Goal: Task Accomplishment & Management: Manage account settings

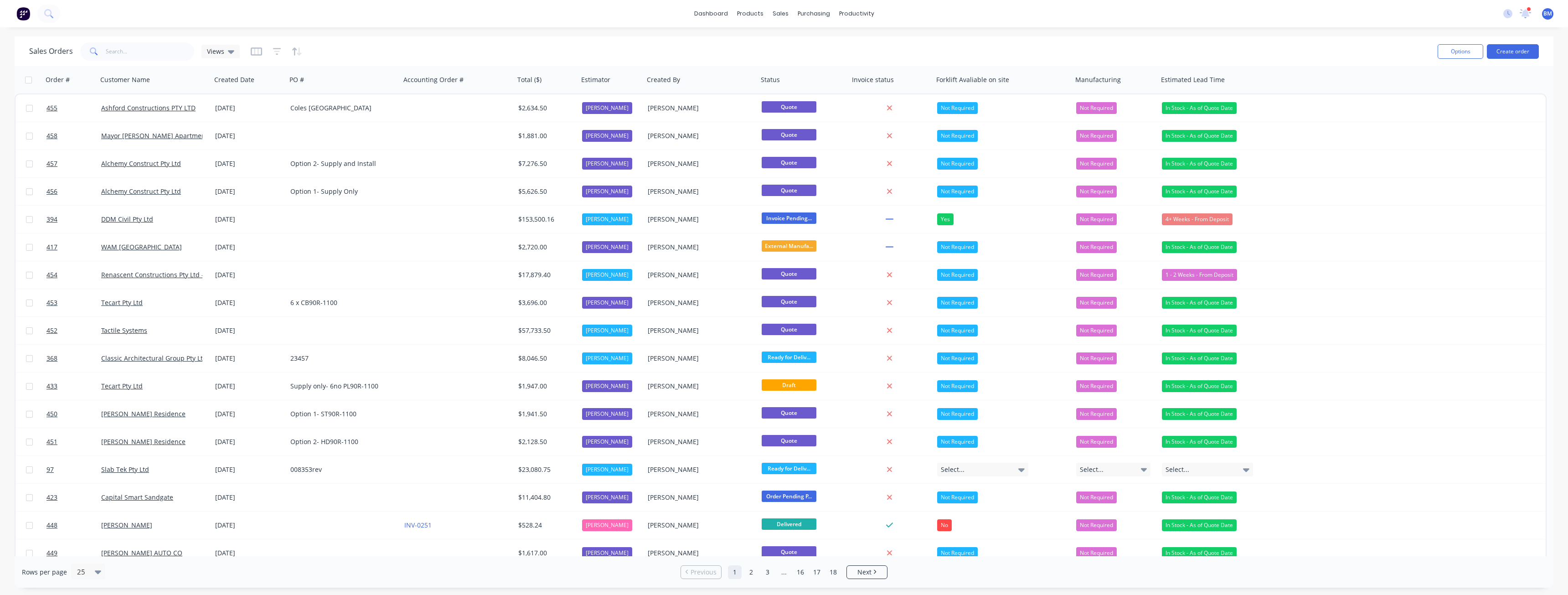
click at [22, 13] on img at bounding box center [23, 14] width 14 height 14
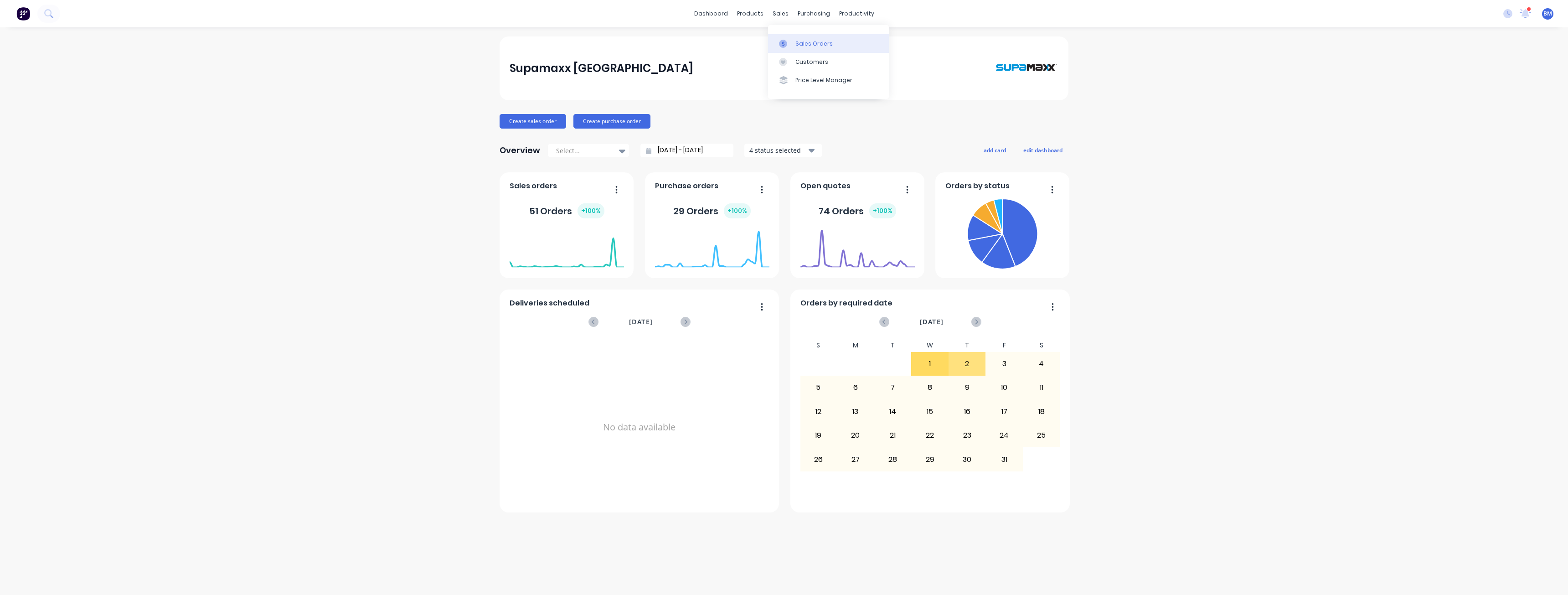
click at [802, 42] on div "Sales Orders" at bounding box center [814, 44] width 37 height 8
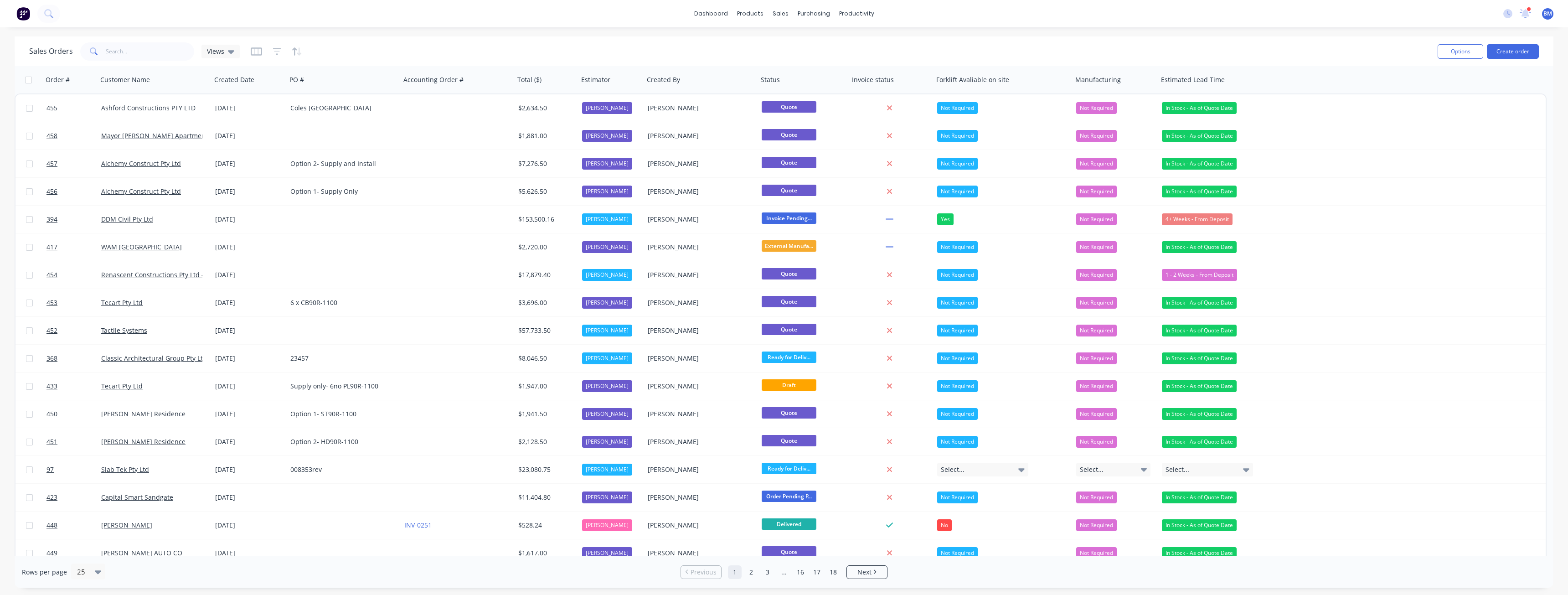
click at [573, 8] on div "dashboard products sales purchasing productivity dashboard products Product Cat…" at bounding box center [784, 13] width 1568 height 27
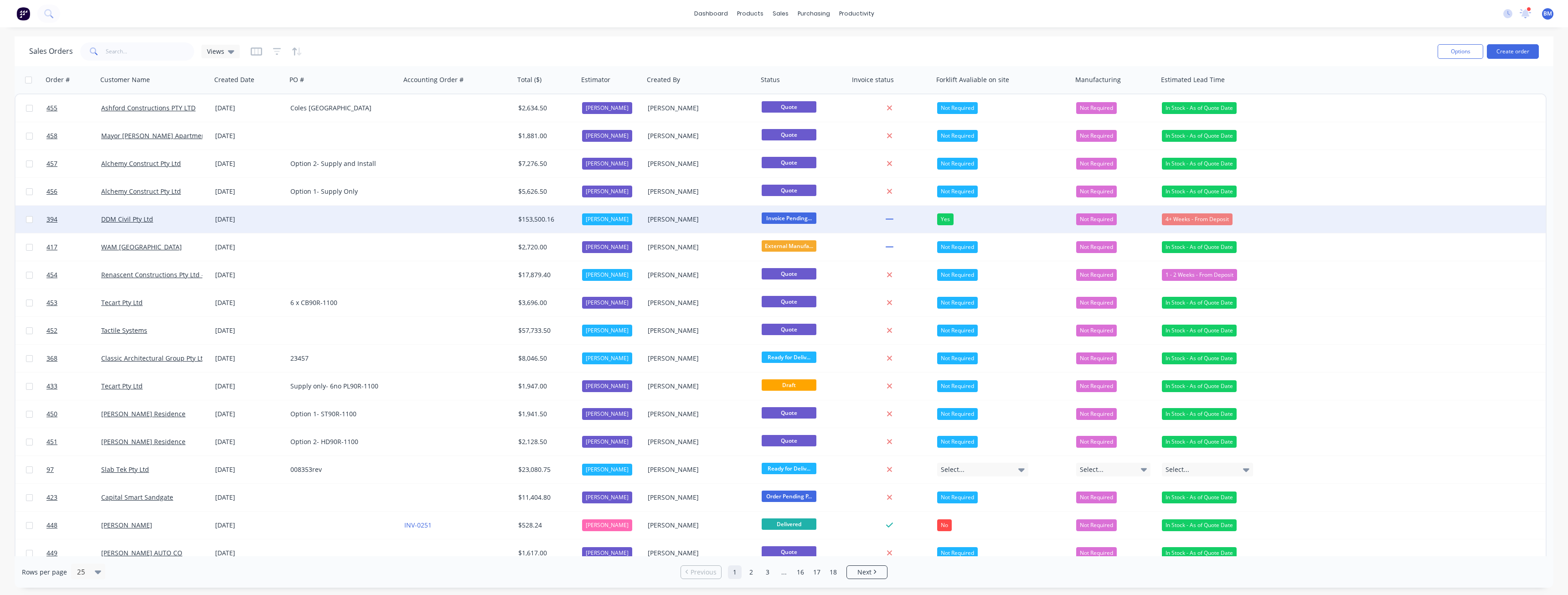
click at [398, 217] on div at bounding box center [344, 219] width 114 height 27
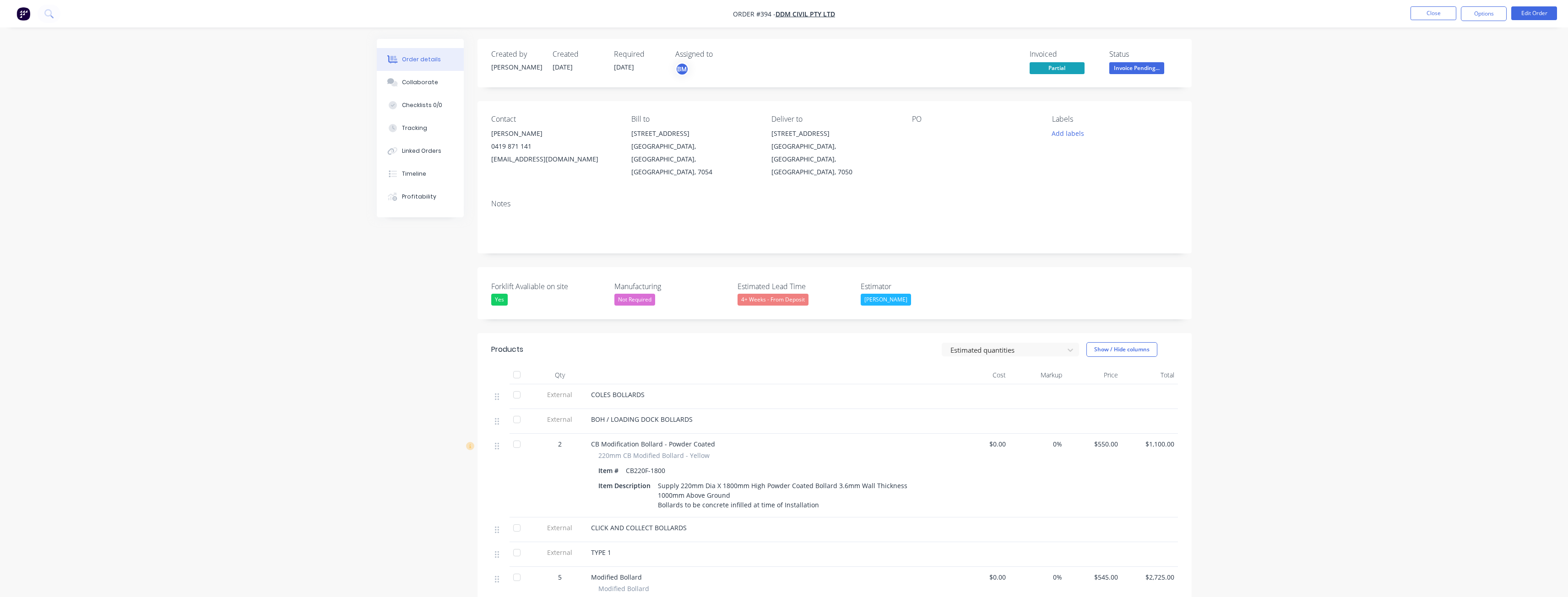
click at [21, 10] on img "button" at bounding box center [24, 14] width 14 height 14
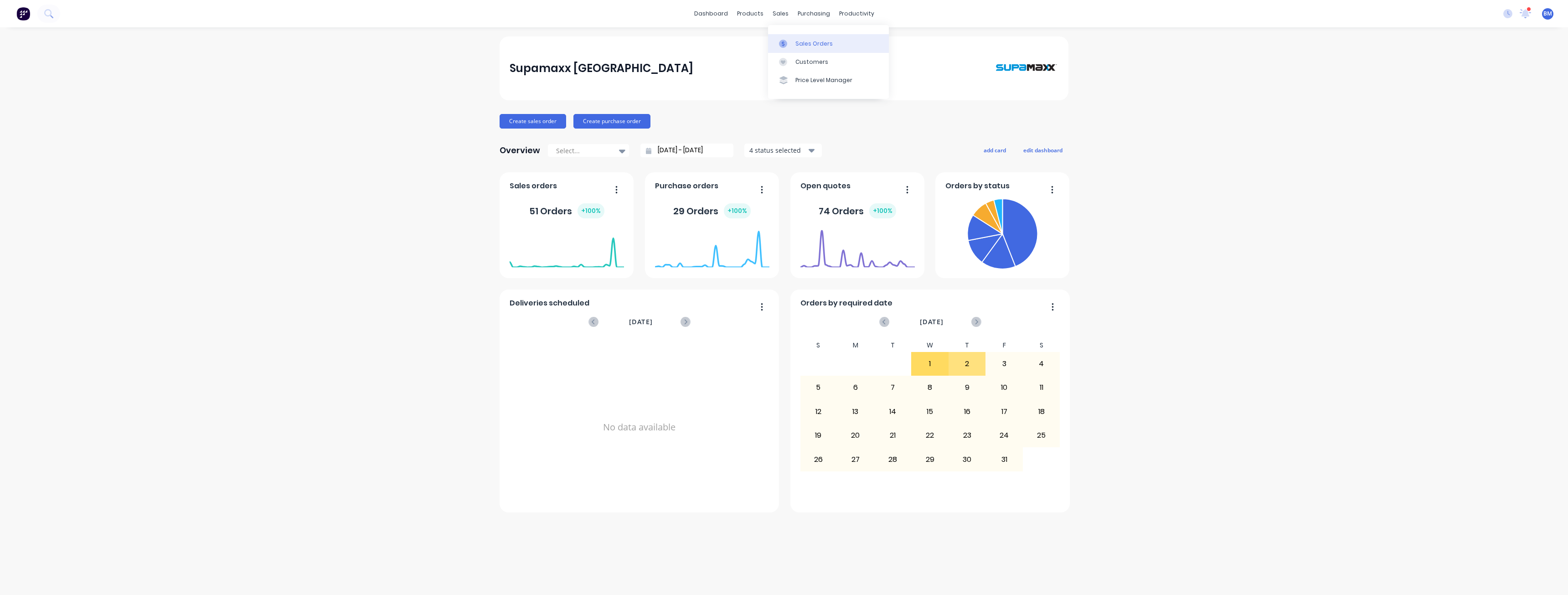
click at [801, 45] on div "Sales Orders" at bounding box center [814, 44] width 37 height 8
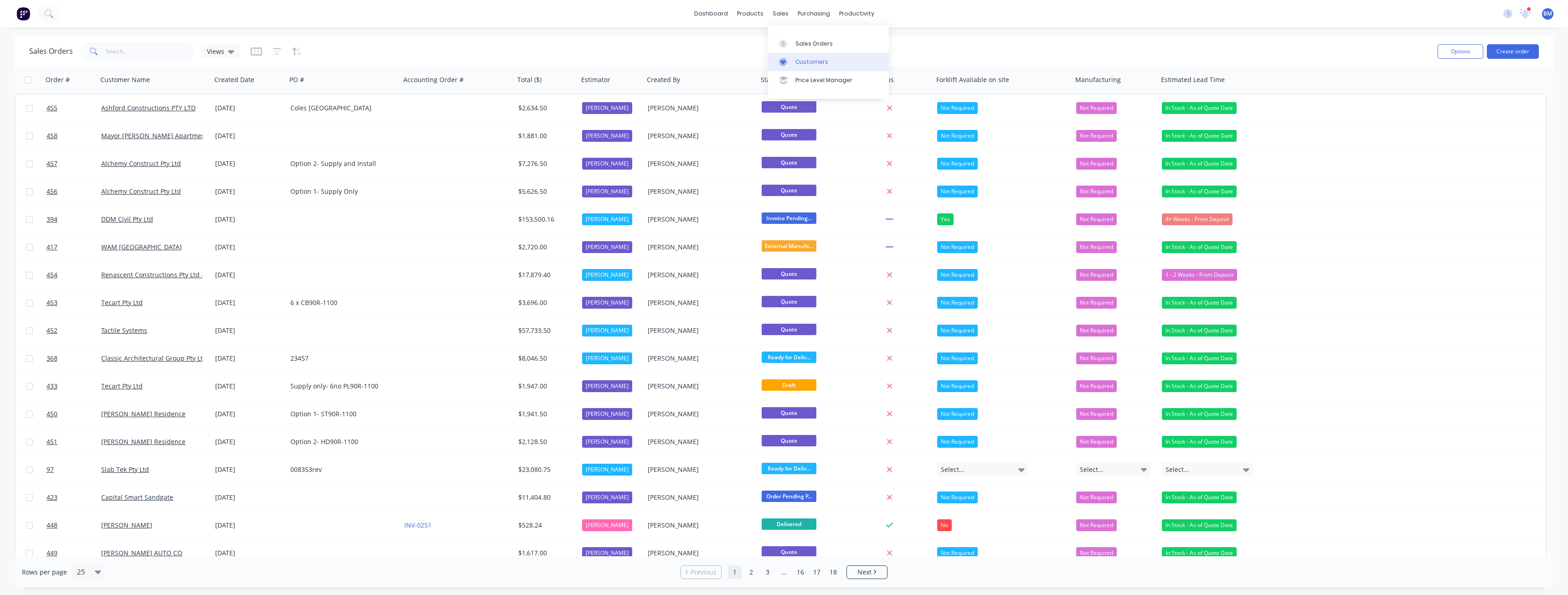
click at [805, 60] on div "Customers" at bounding box center [812, 61] width 33 height 8
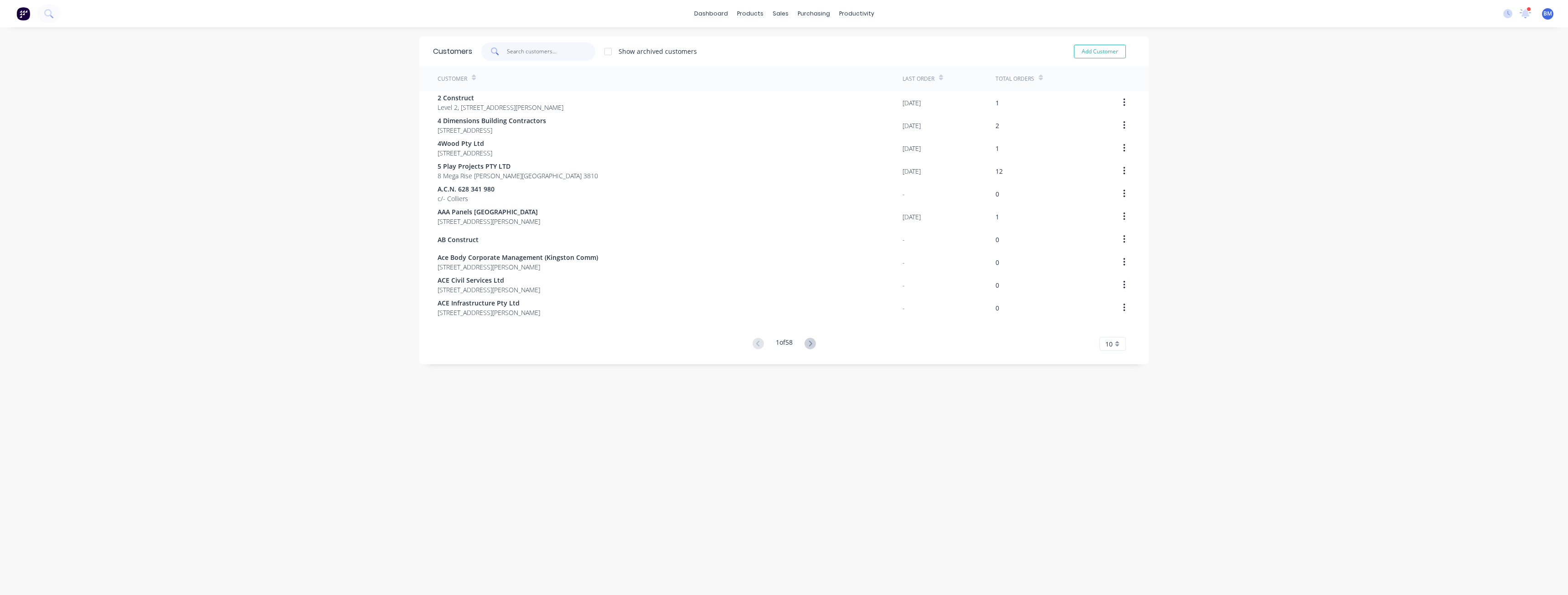
click at [511, 53] on input "text" at bounding box center [551, 51] width 89 height 18
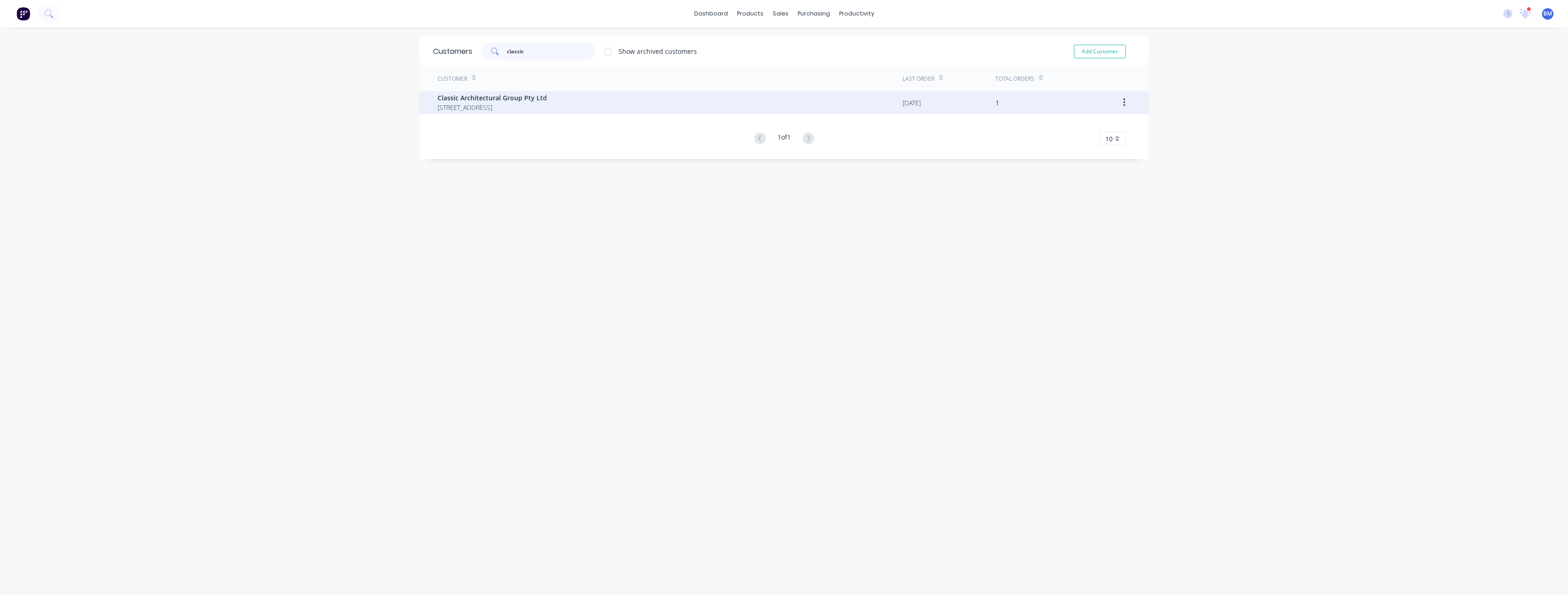
type input "classic"
click at [551, 103] on div "Classic Architectural Group Pty Ltd [STREET_ADDRESS]" at bounding box center [670, 103] width 465 height 23
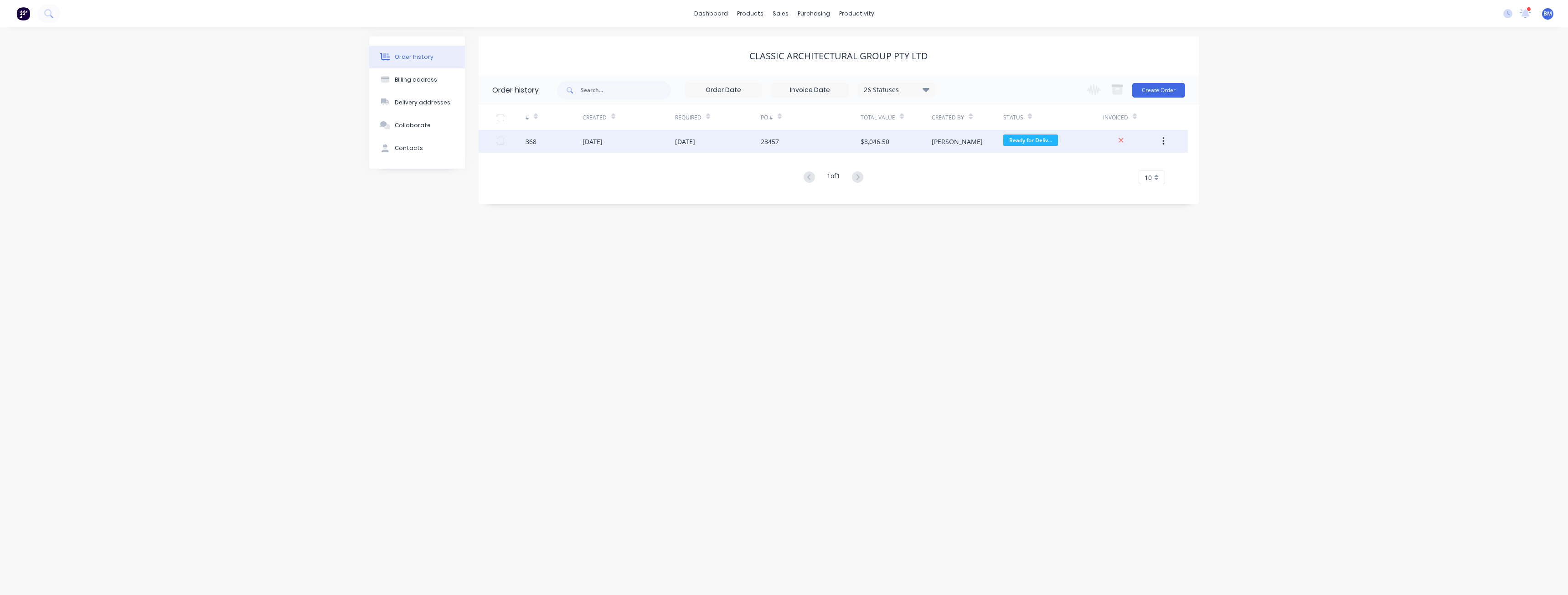
click at [726, 138] on div "[DATE]" at bounding box center [718, 141] width 86 height 23
click at [1154, 88] on button "Create Order" at bounding box center [1159, 90] width 53 height 15
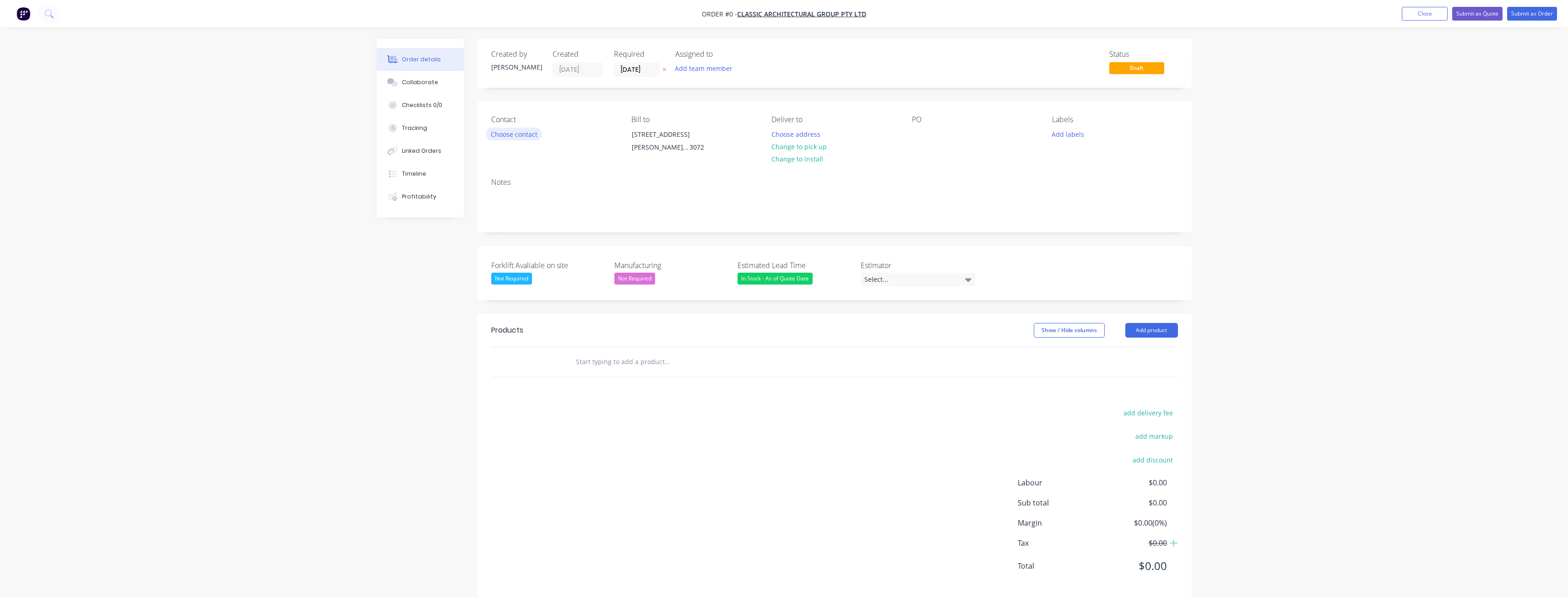
click at [509, 132] on button "Choose contact" at bounding box center [514, 134] width 57 height 12
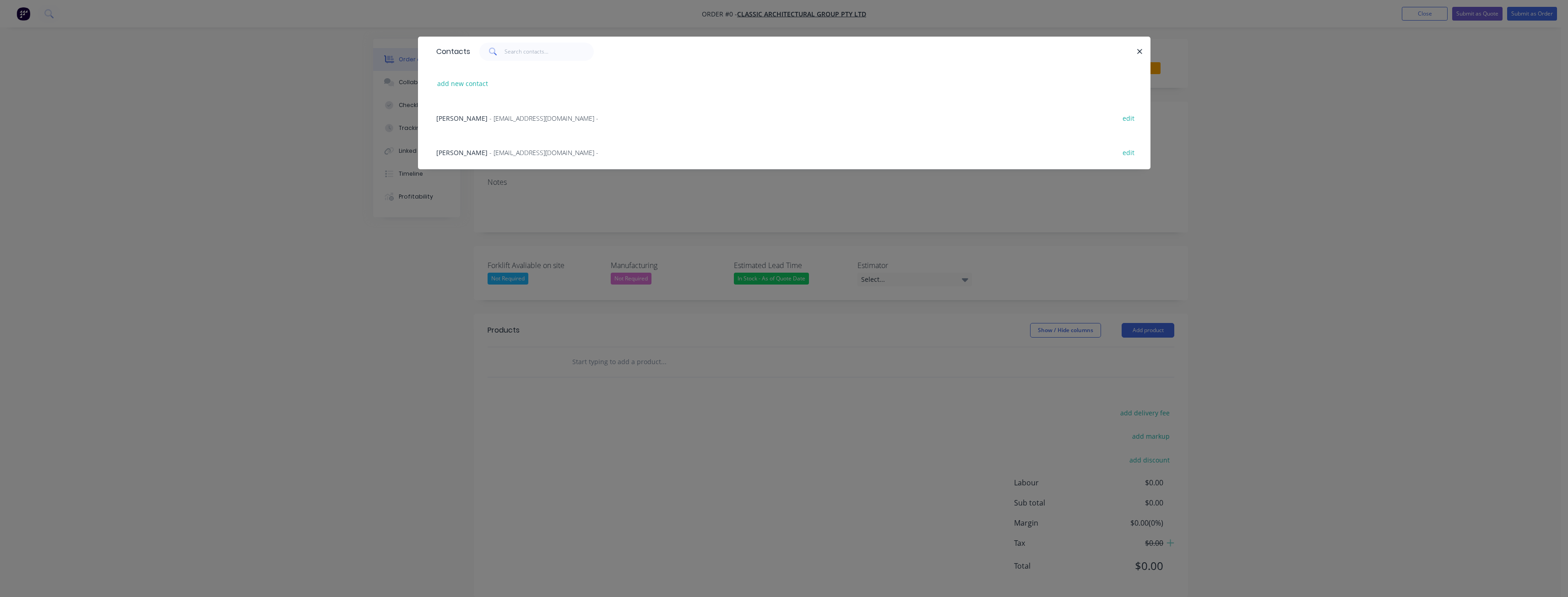
click at [510, 114] on span "- [EMAIL_ADDRESS][DOMAIN_NAME] -" at bounding box center [543, 118] width 109 height 9
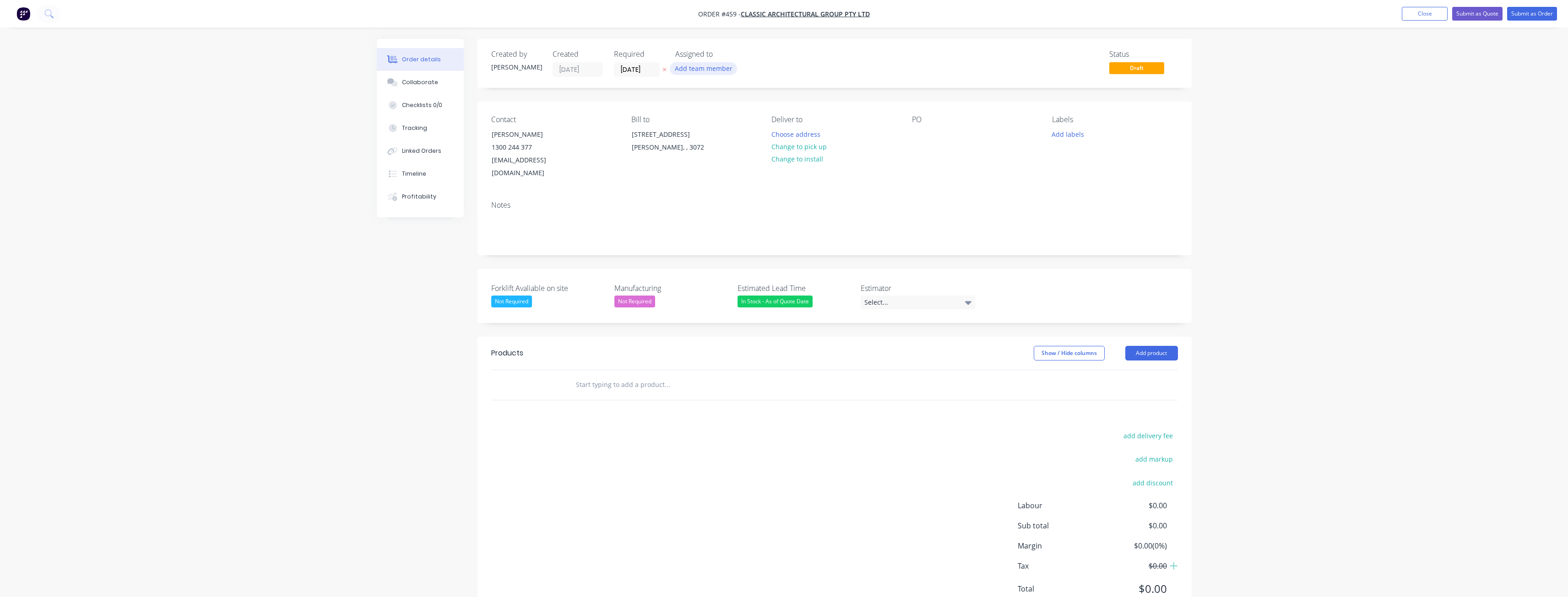
click at [704, 64] on button "Add team member" at bounding box center [704, 68] width 67 height 12
click at [691, 118] on div at bounding box center [690, 119] width 18 height 18
click at [263, 166] on div "Order details Collaborate Checklists 0/0 Tracking Linked Orders Timeline Profit…" at bounding box center [784, 317] width 1568 height 634
click at [802, 144] on button "Change to pick up" at bounding box center [799, 146] width 65 height 12
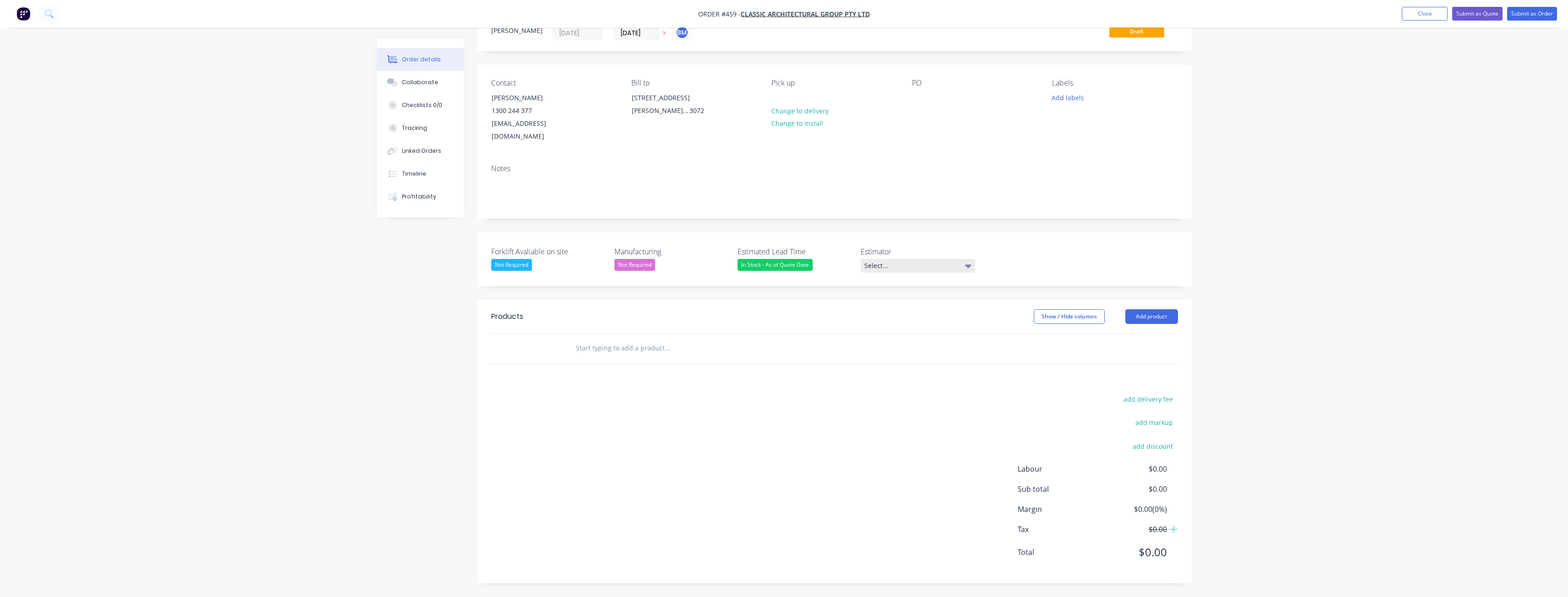
click at [916, 265] on div "Select..." at bounding box center [918, 266] width 114 height 14
click at [885, 304] on div "[PERSON_NAME]" at bounding box center [892, 303] width 50 height 12
click at [344, 333] on div "Order details Collaborate Checklists 0/0 Tracking Linked Orders Timeline Profit…" at bounding box center [784, 281] width 1568 height 632
click at [1137, 313] on button "Add product" at bounding box center [1151, 316] width 53 height 15
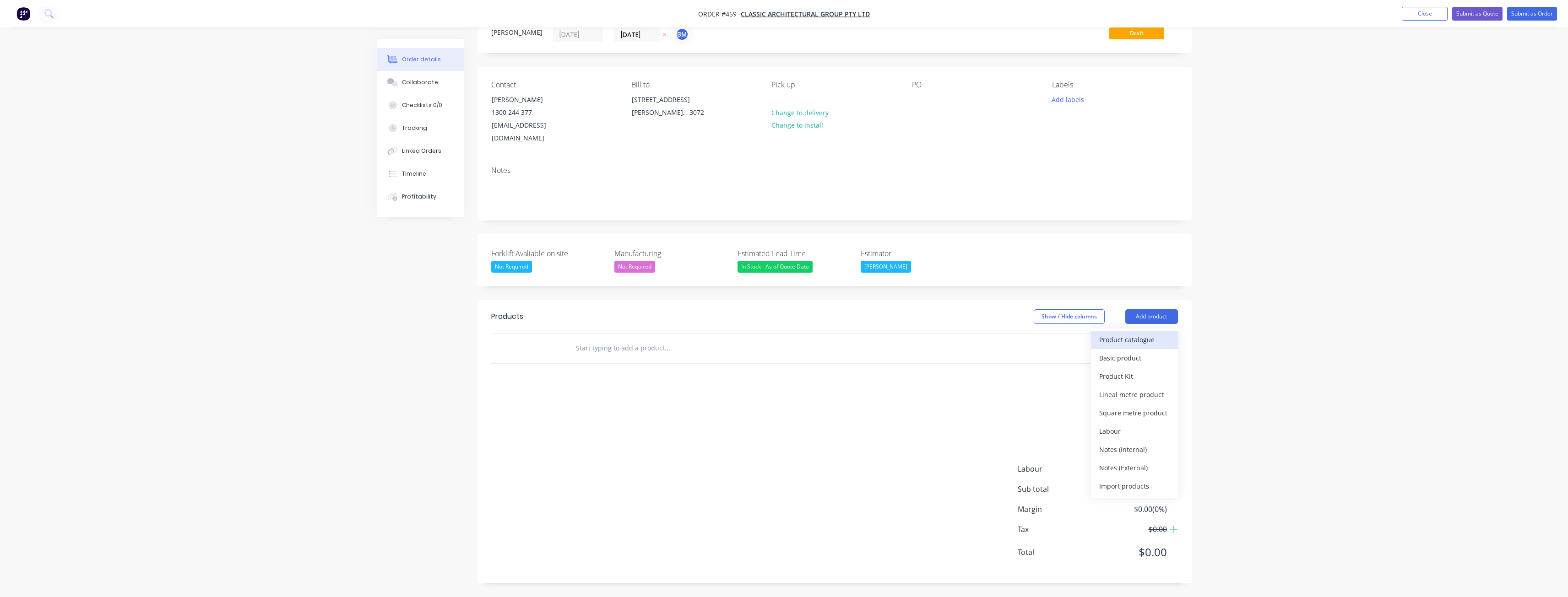
click at [1116, 337] on div "Product catalogue" at bounding box center [1134, 340] width 71 height 13
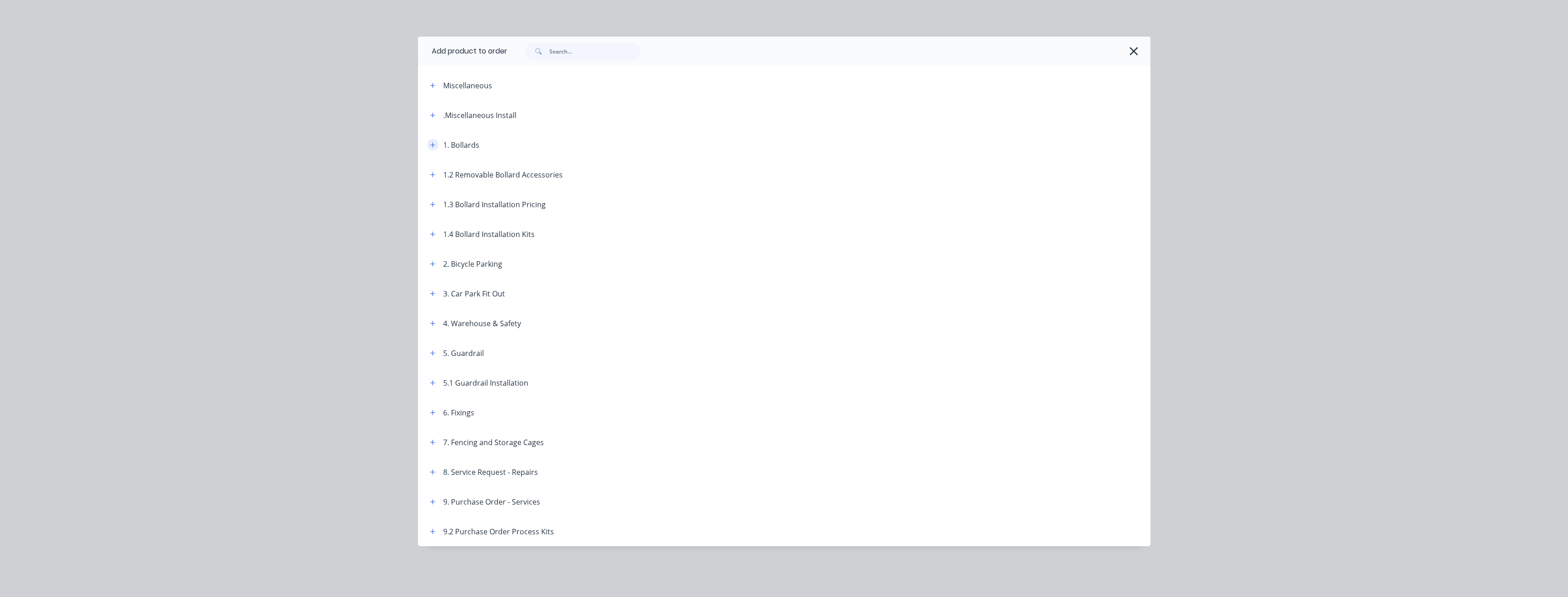
click at [431, 143] on icon "button" at bounding box center [433, 145] width 6 height 6
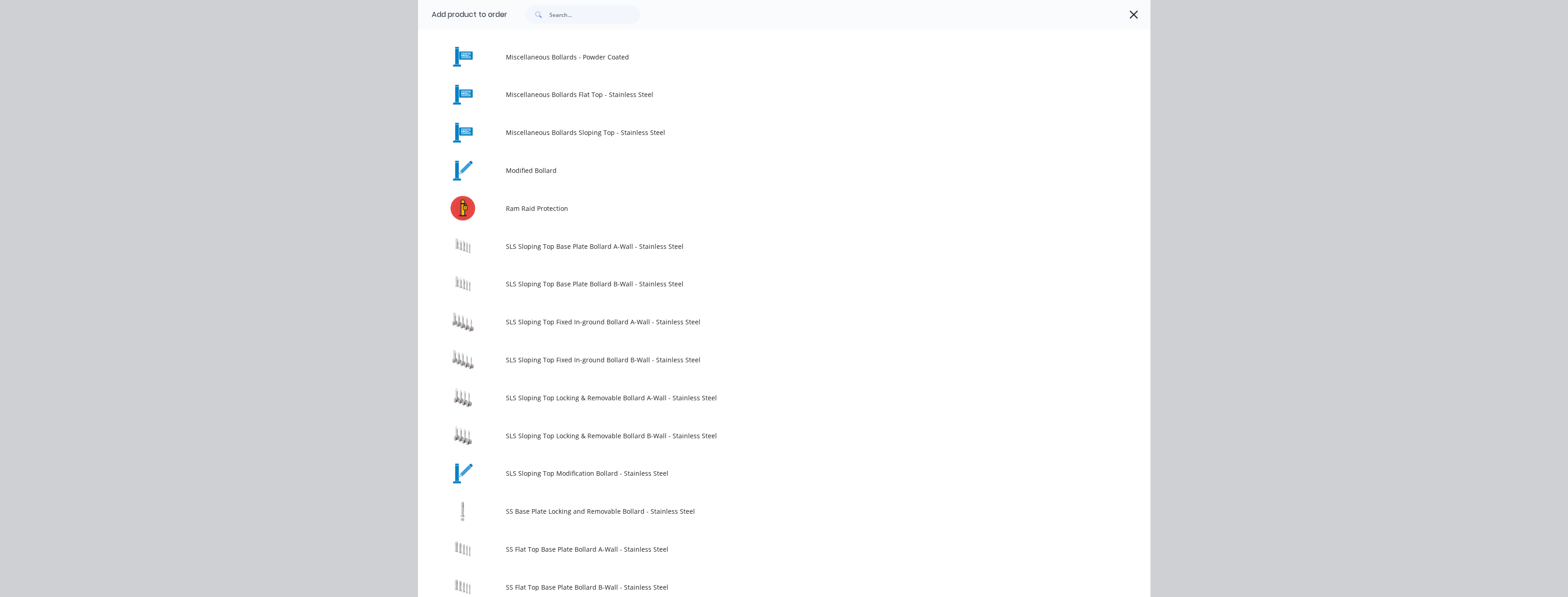
scroll to position [504, 0]
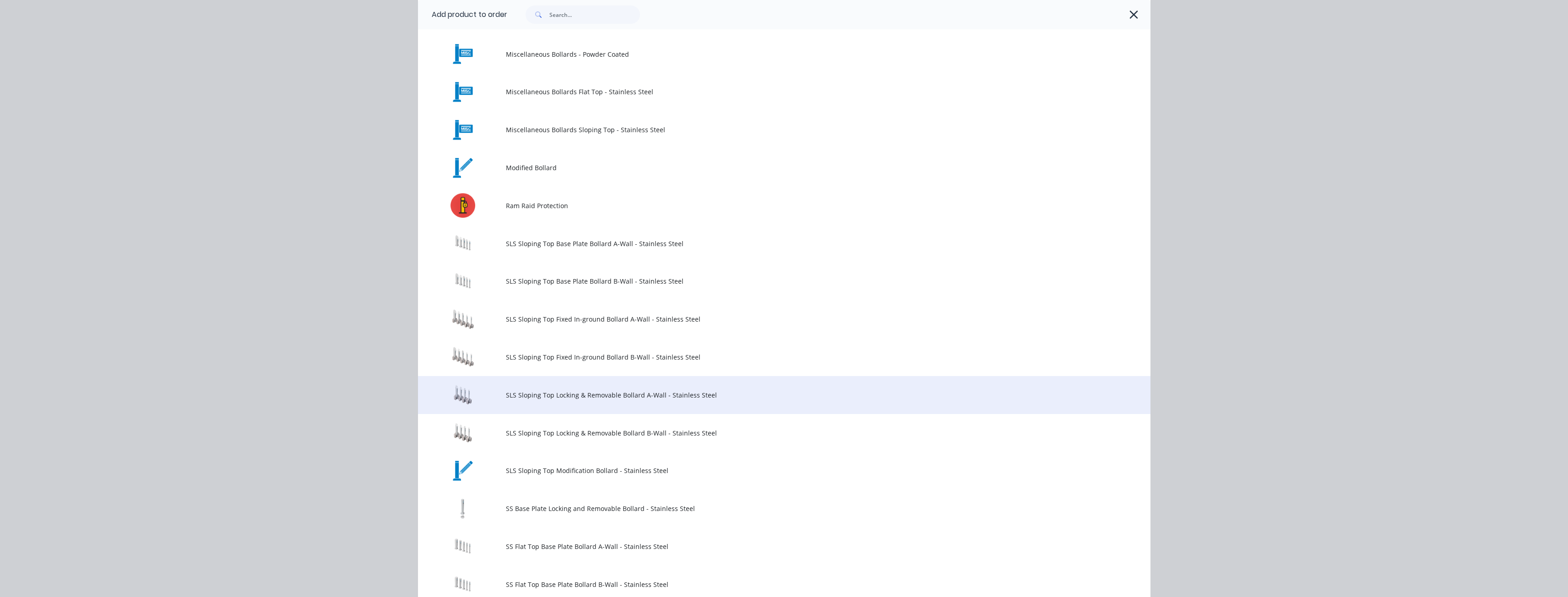
click at [569, 395] on span "SLS Sloping Top Locking & Removable Bollard A-Wall - Stainless Steel" at bounding box center [763, 395] width 515 height 10
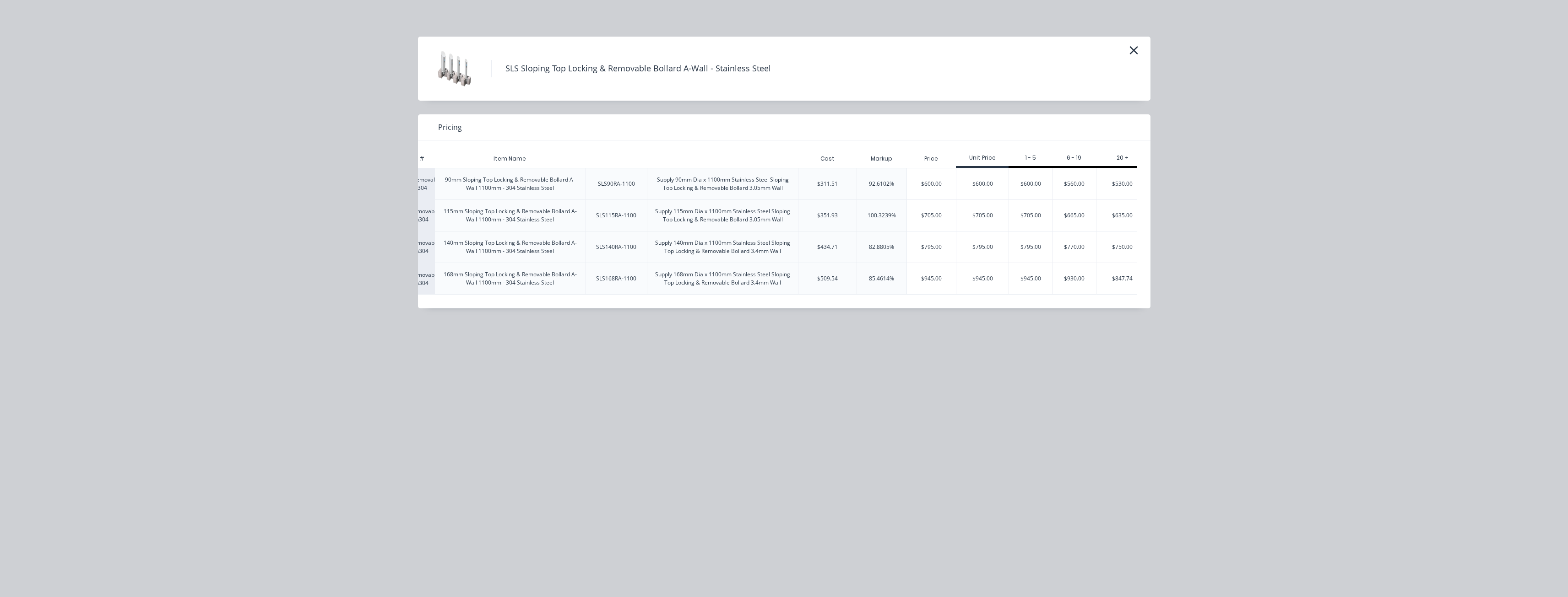
scroll to position [0, 71]
click at [243, 193] on div "SLS Sloping Top Locking & Removable Bollard A-Wall - Stainless Steel Pricing Xe…" at bounding box center [784, 298] width 1568 height 597
click at [1134, 53] on icon "button" at bounding box center [1134, 50] width 10 height 13
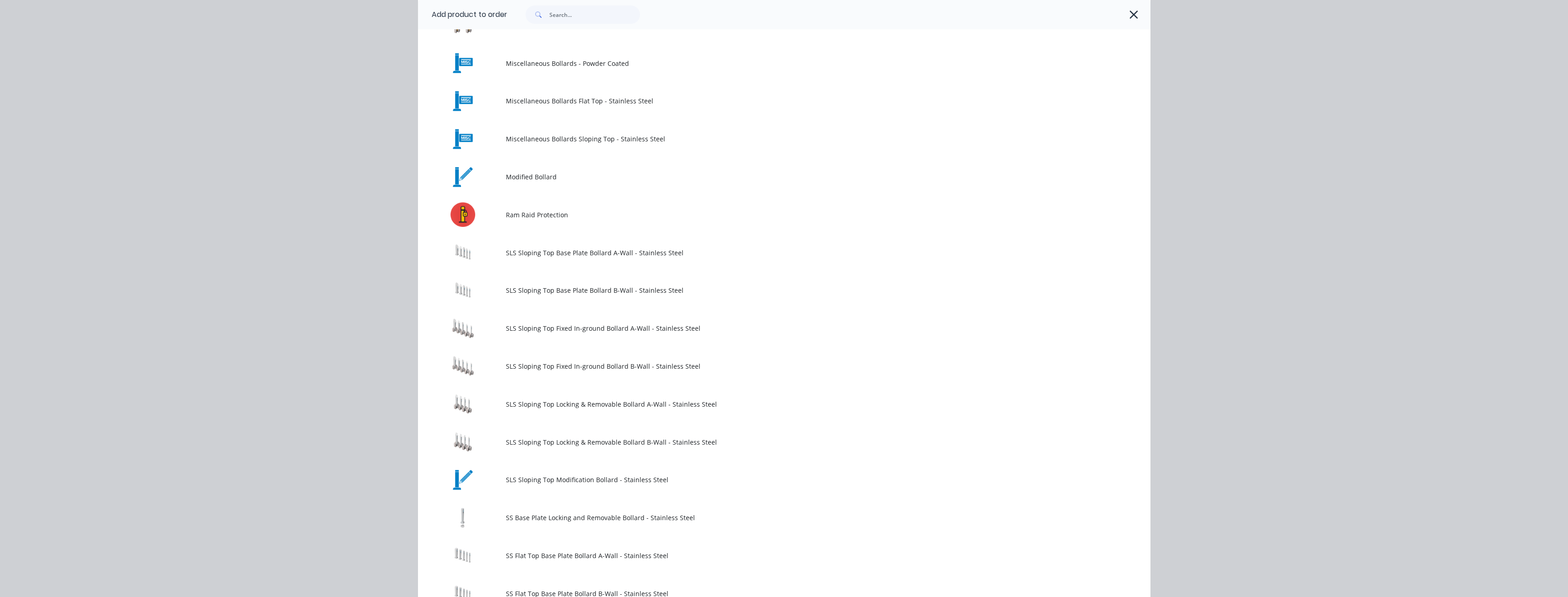
scroll to position [496, 0]
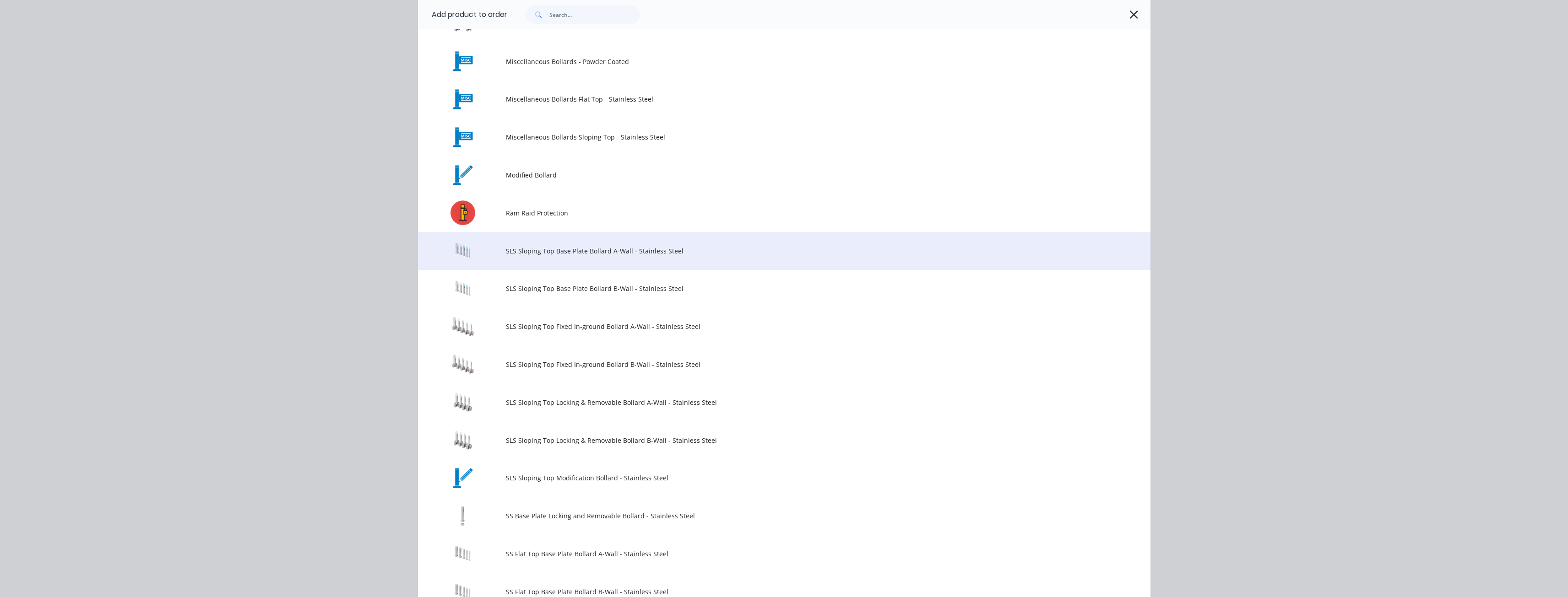
click at [603, 251] on span "SLS Sloping Top Base Plate Bollard A-Wall - Stainless Steel" at bounding box center [763, 250] width 515 height 10
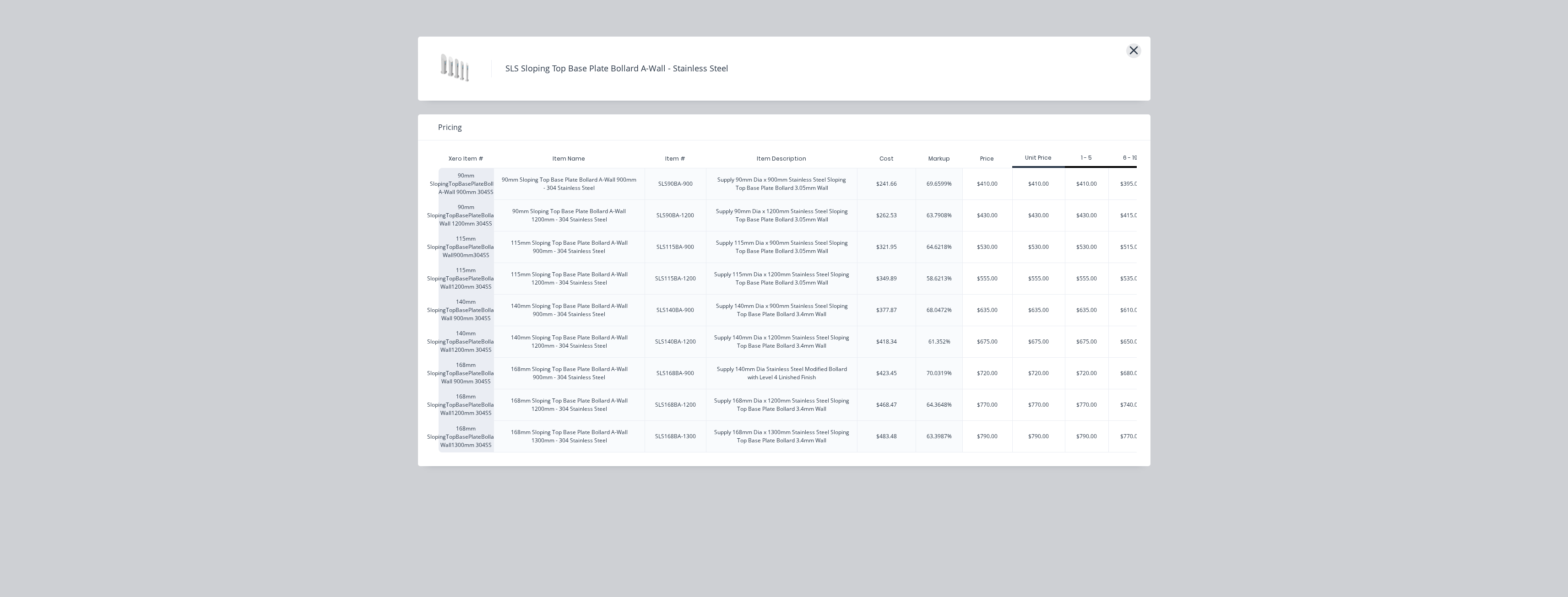
click at [1134, 51] on icon "button" at bounding box center [1133, 50] width 8 height 8
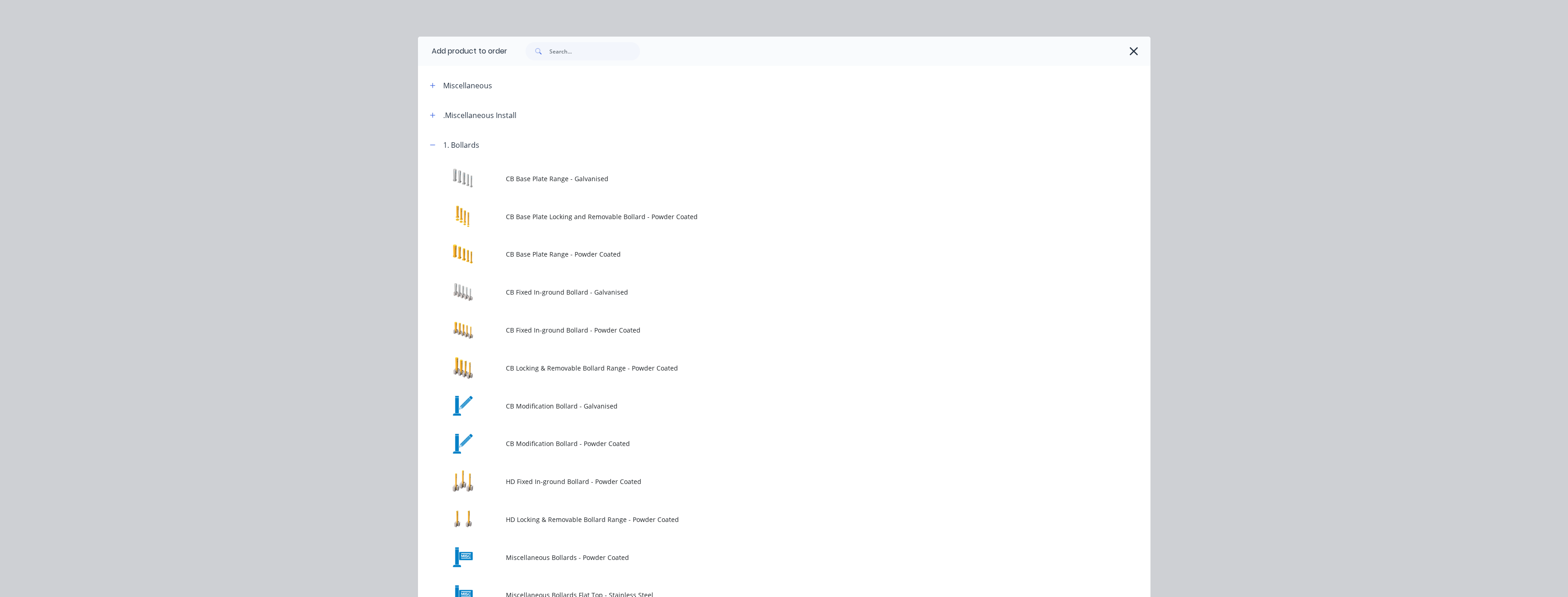
click at [429, 138] on header "1. Bollards" at bounding box center [784, 144] width 732 height 30
click at [430, 142] on icon "button" at bounding box center [433, 145] width 6 height 6
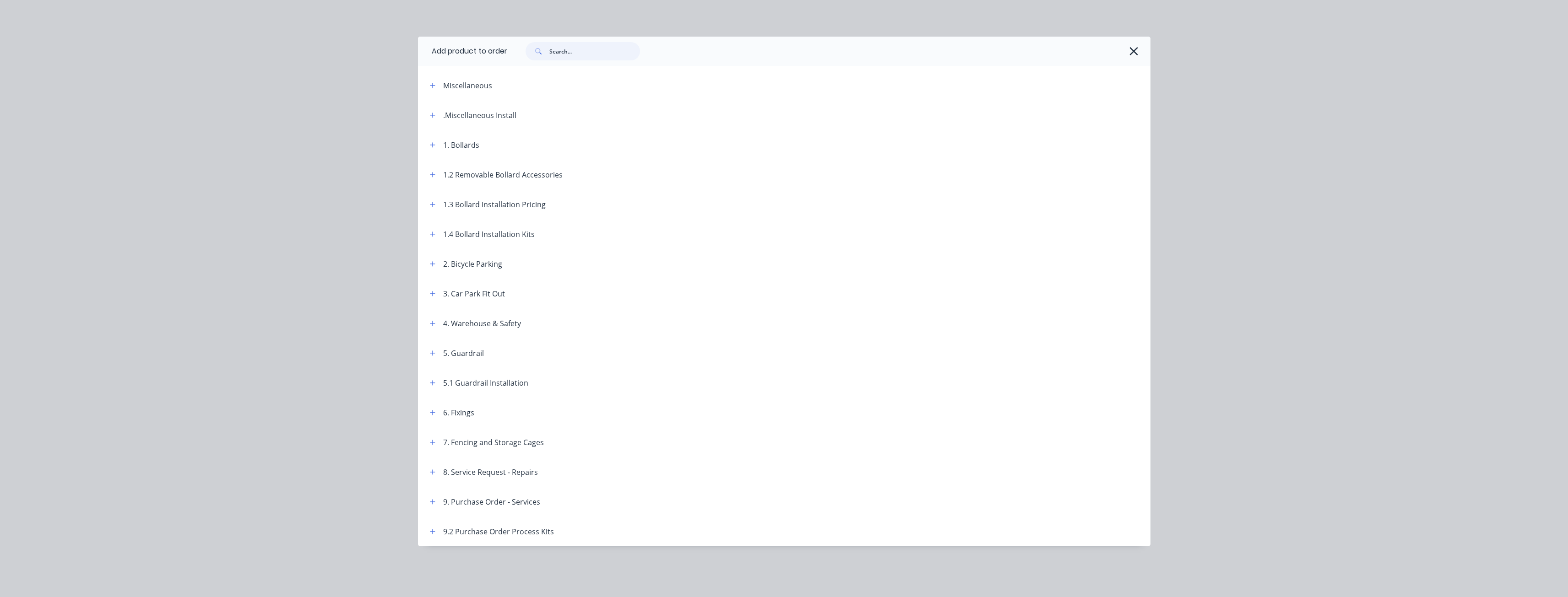
click at [556, 53] on input "text" at bounding box center [595, 51] width 90 height 18
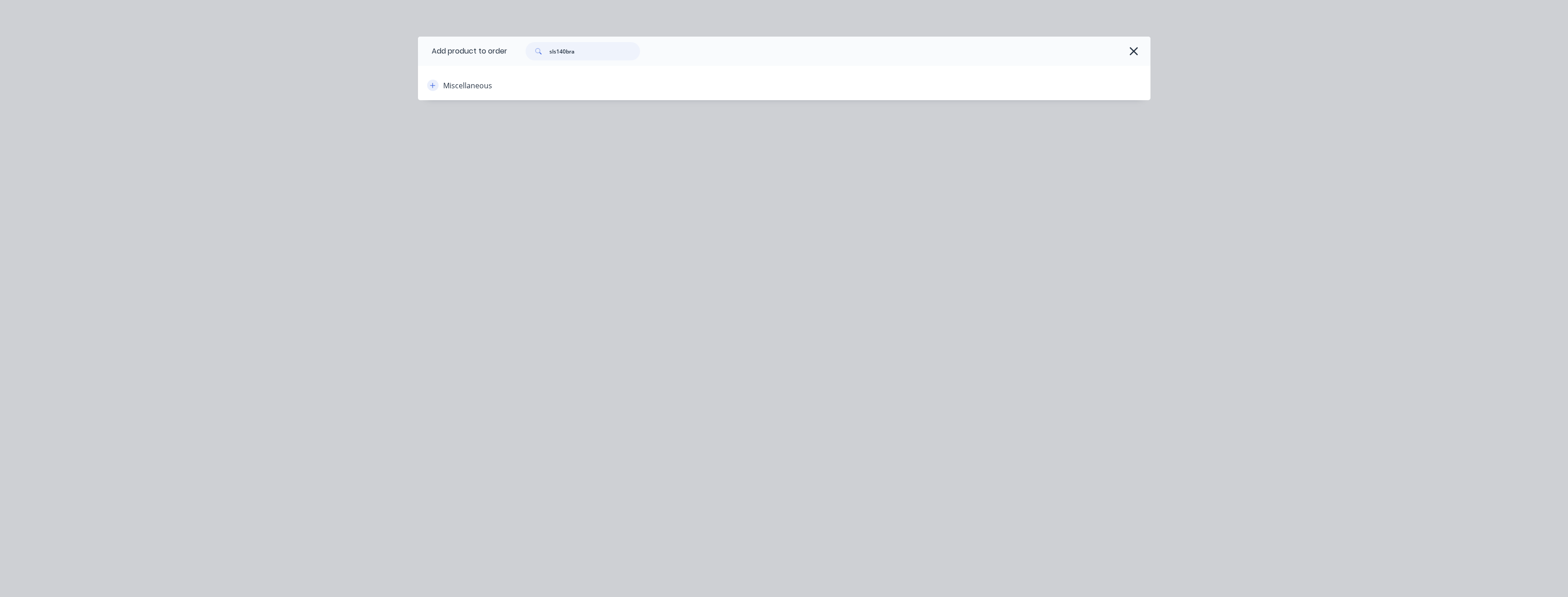
type input "sls140bra"
click at [432, 84] on icon "button" at bounding box center [433, 86] width 6 height 6
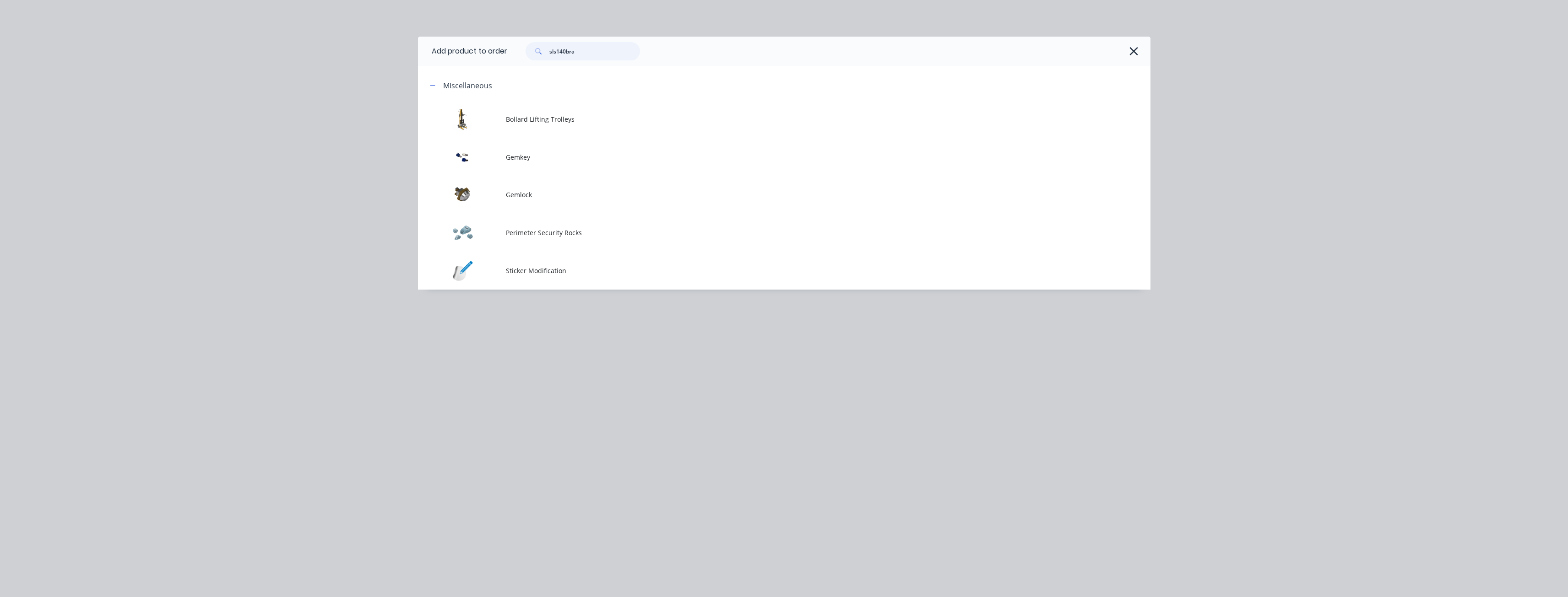
drag, startPoint x: 591, startPoint y: 53, endPoint x: 543, endPoint y: 62, distance: 48.8
click at [543, 62] on div "sls140bra" at bounding box center [828, 51] width 643 height 29
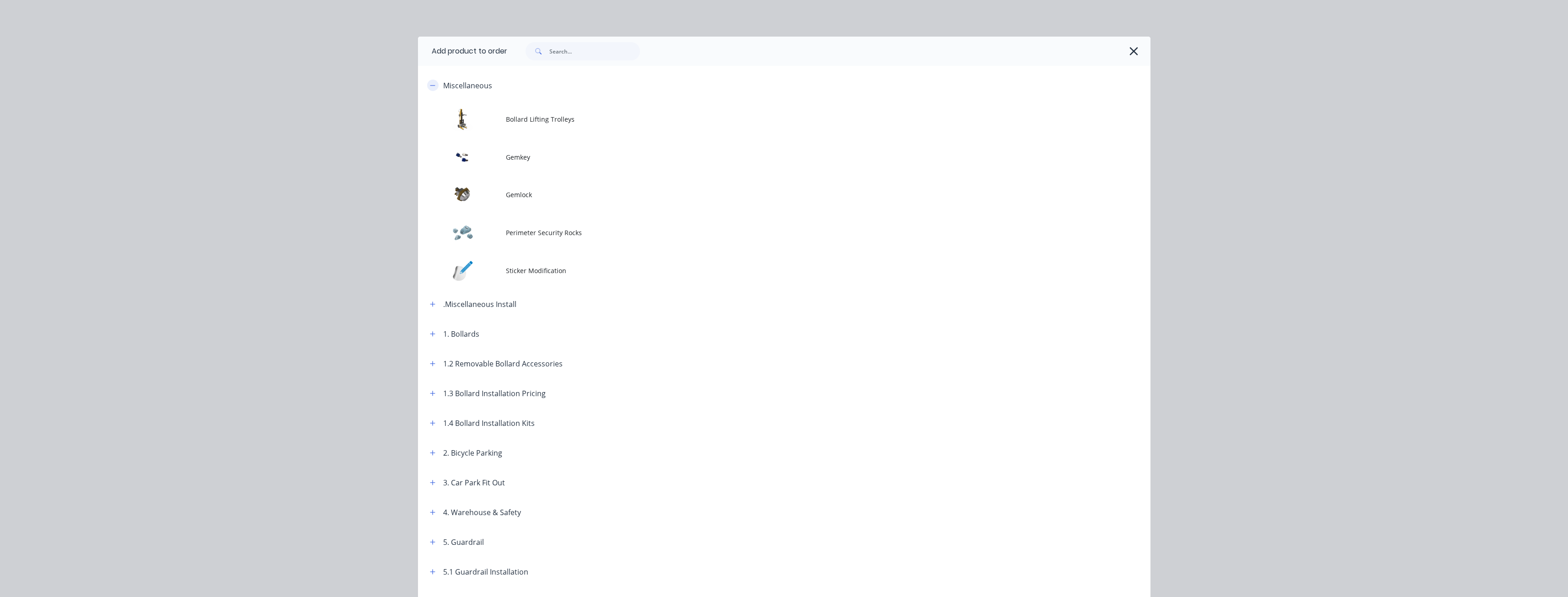
click at [427, 86] on button "button" at bounding box center [433, 85] width 11 height 11
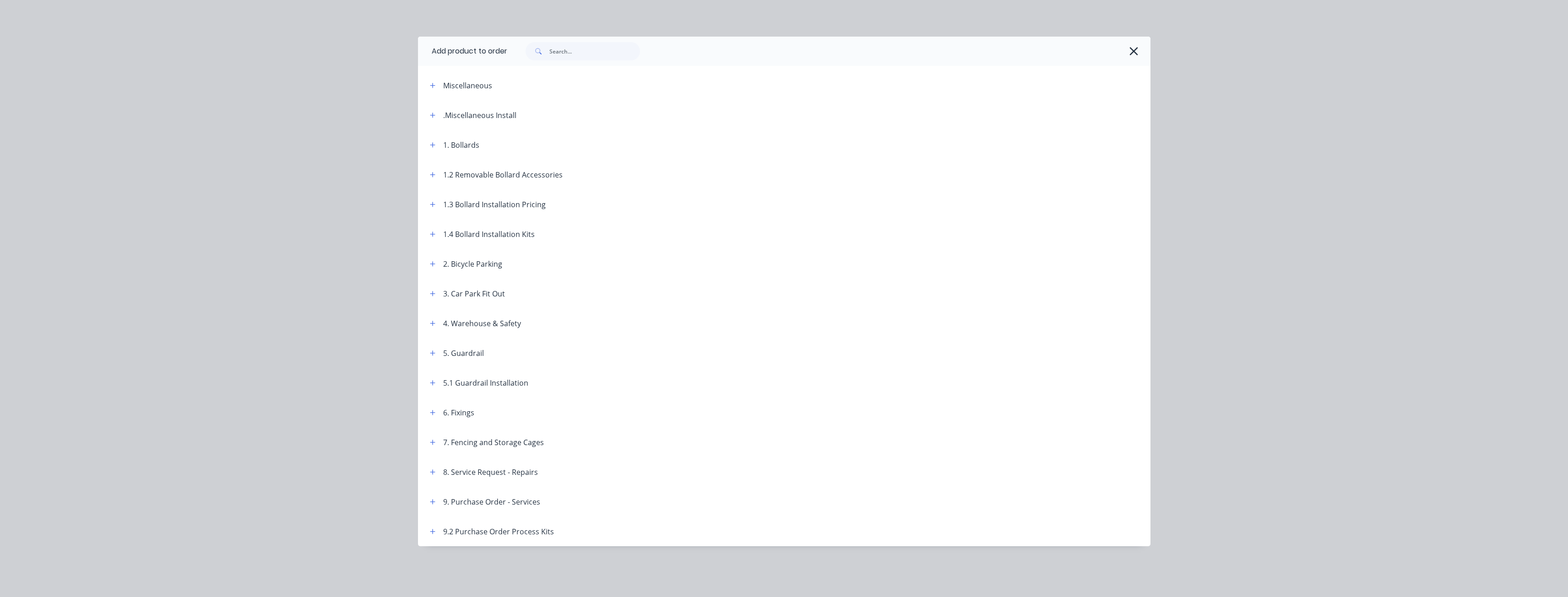
click at [360, 110] on div "Add product to order Miscellaneous Bollard Lifting Trolleys Gemkey Gemlock Peri…" at bounding box center [784, 298] width 1568 height 597
click at [434, 145] on icon "button" at bounding box center [433, 145] width 5 height 5
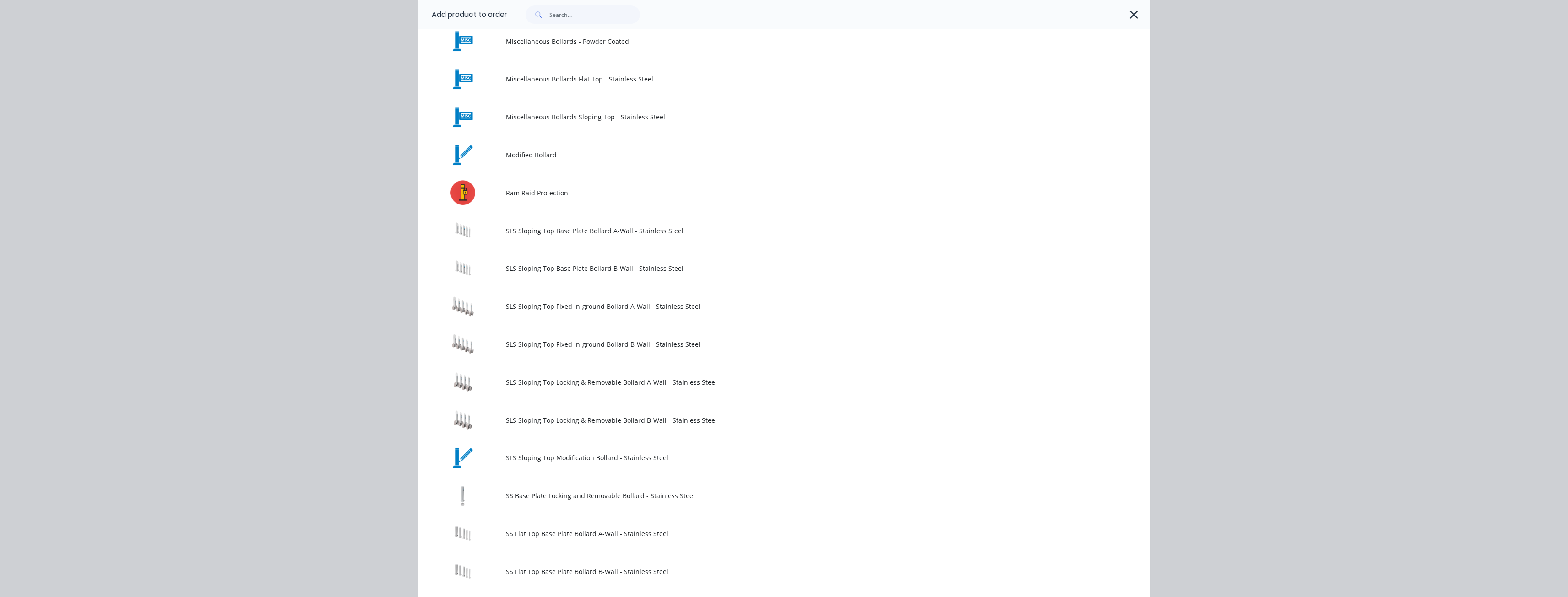
scroll to position [594, 0]
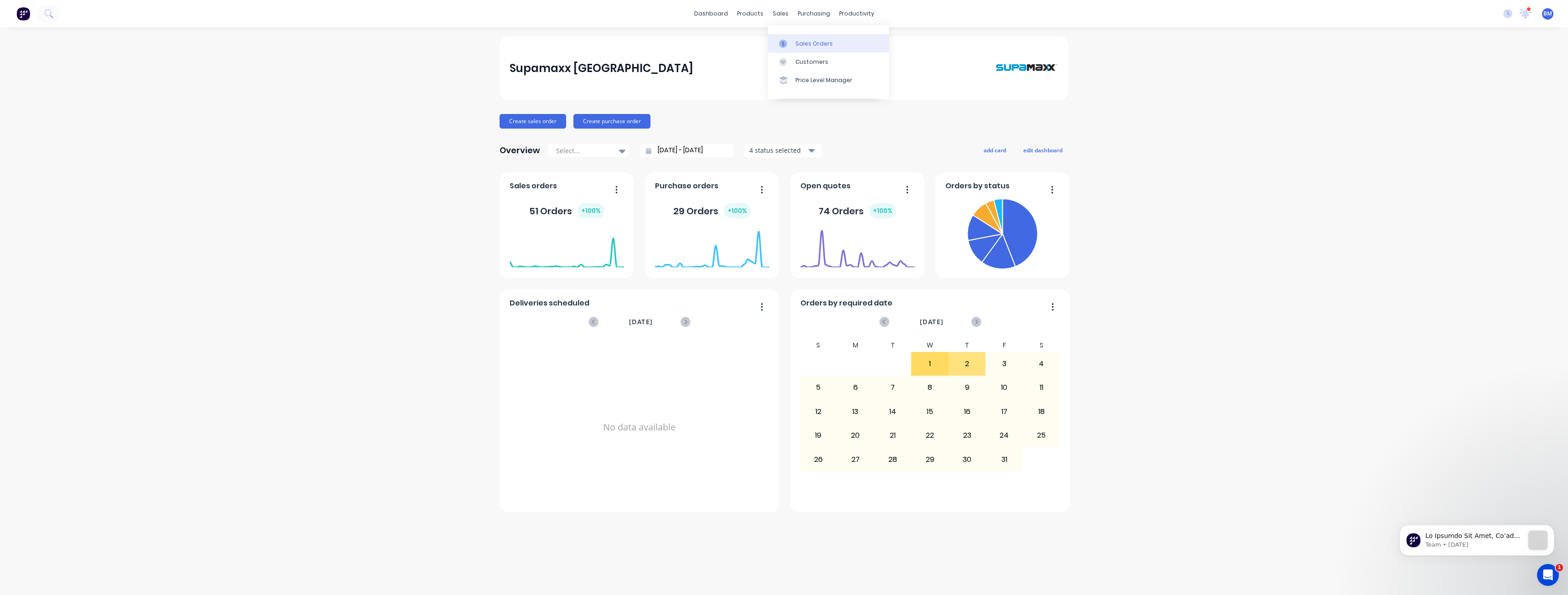
click at [803, 40] on div "Sales Orders" at bounding box center [814, 44] width 37 height 8
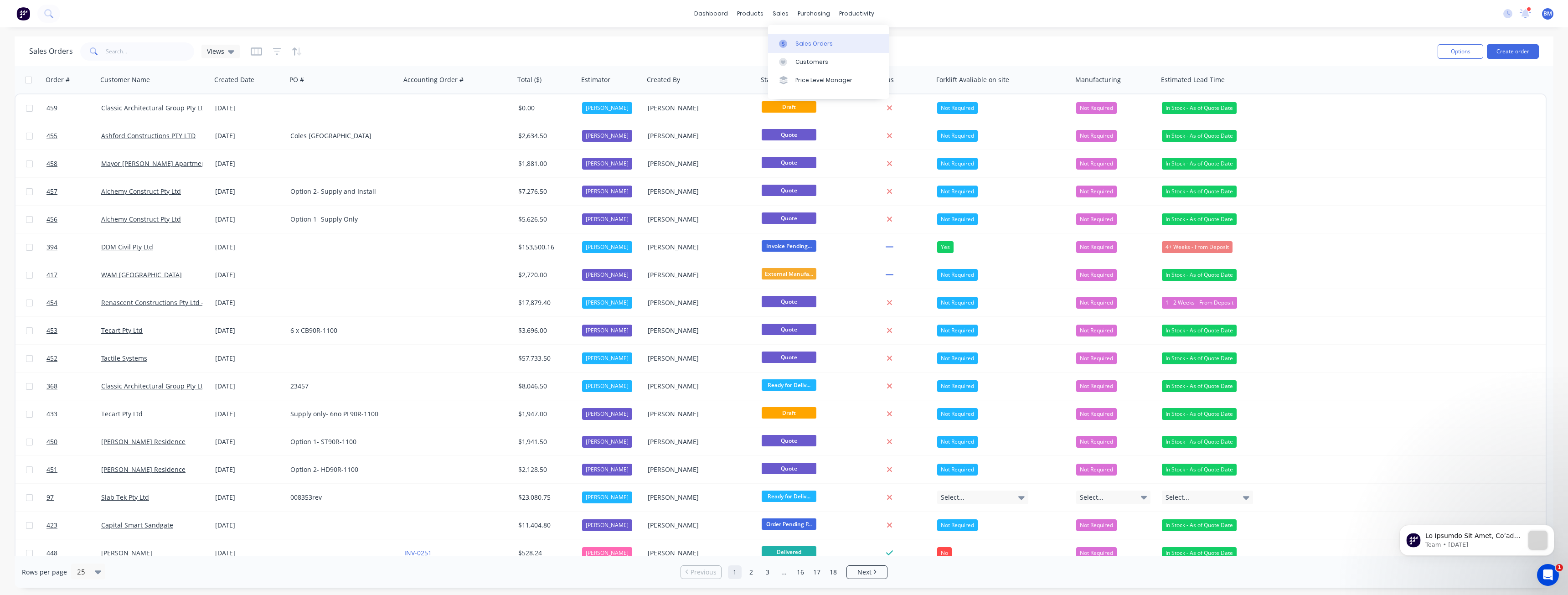
click at [805, 42] on div "Sales Orders" at bounding box center [814, 44] width 37 height 8
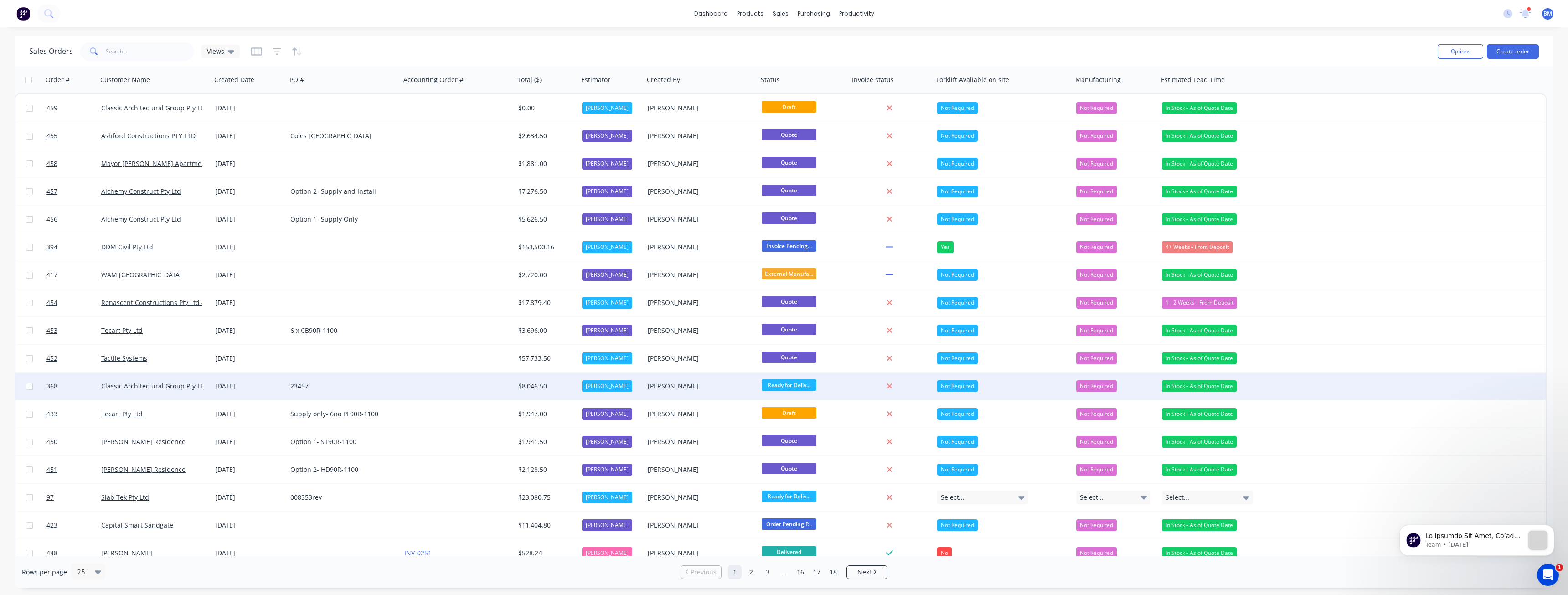
click at [359, 383] on div "23457" at bounding box center [341, 386] width 101 height 9
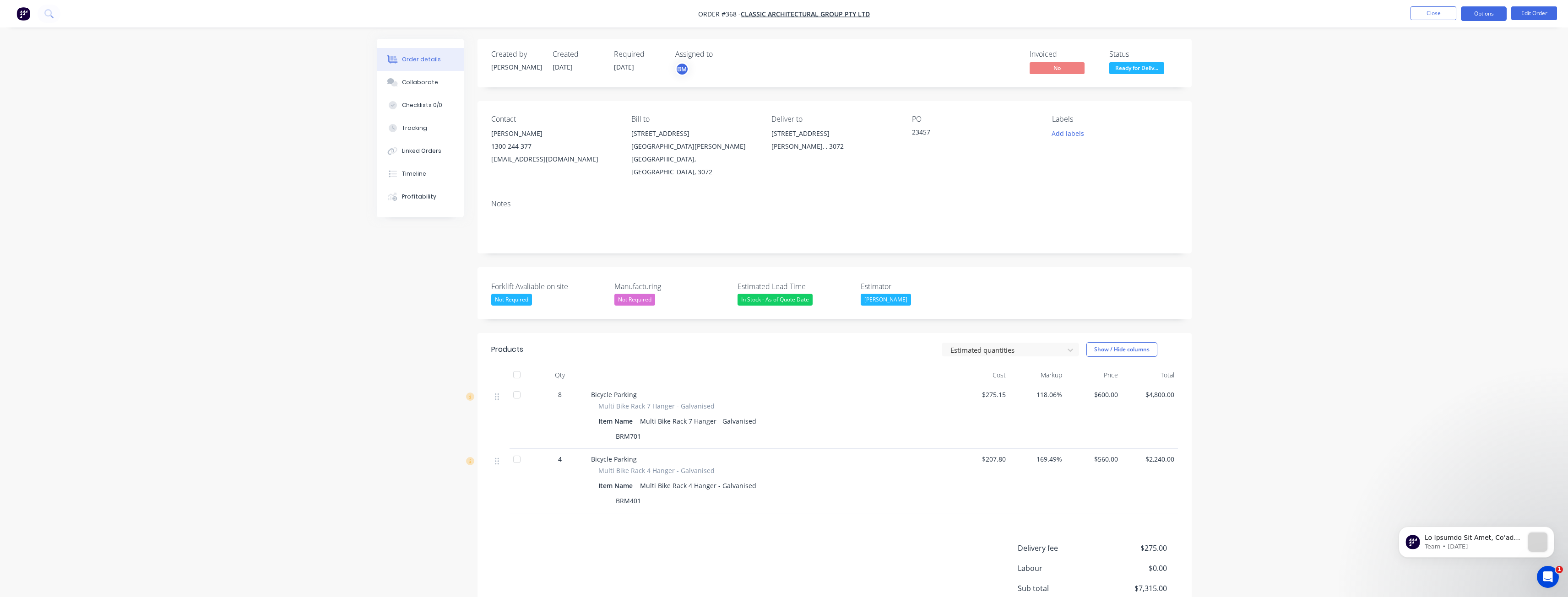
click at [1491, 15] on button "Options" at bounding box center [1483, 13] width 46 height 15
click at [1430, 55] on div "Invoice" at bounding box center [1456, 55] width 84 height 13
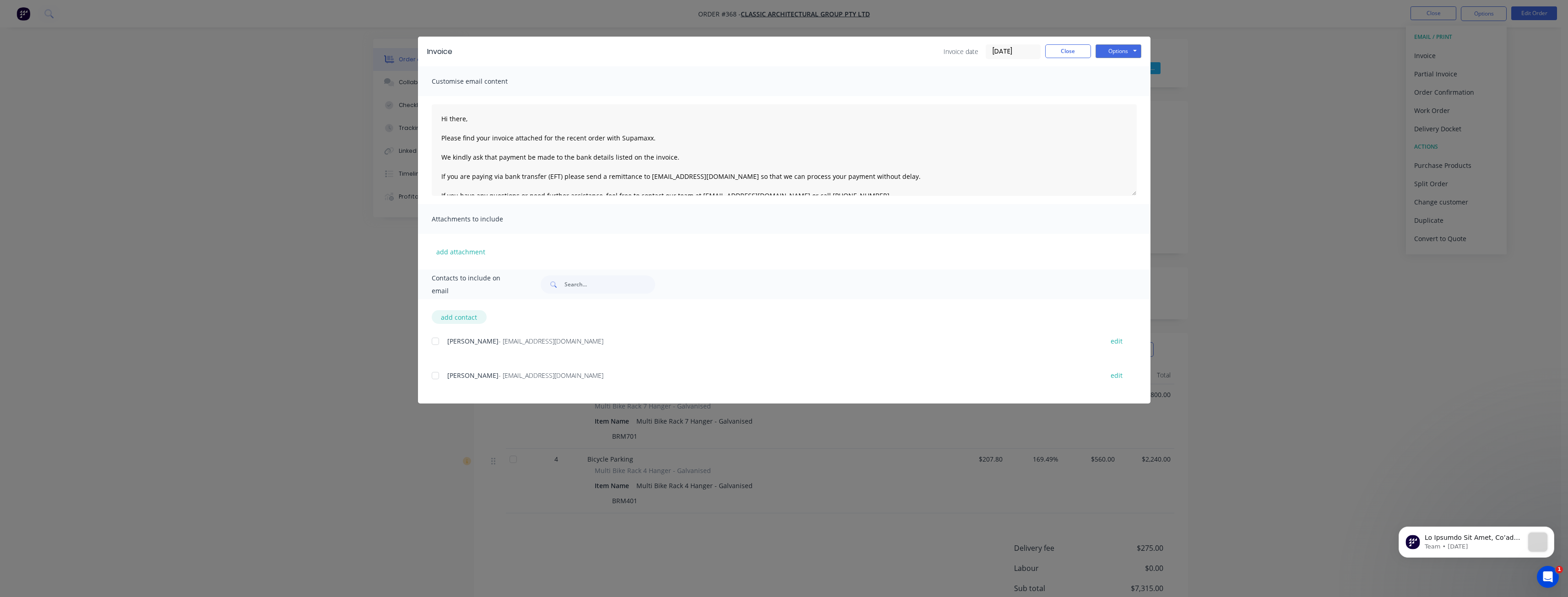
click at [464, 317] on button "add contact" at bounding box center [459, 317] width 55 height 14
select select "AU"
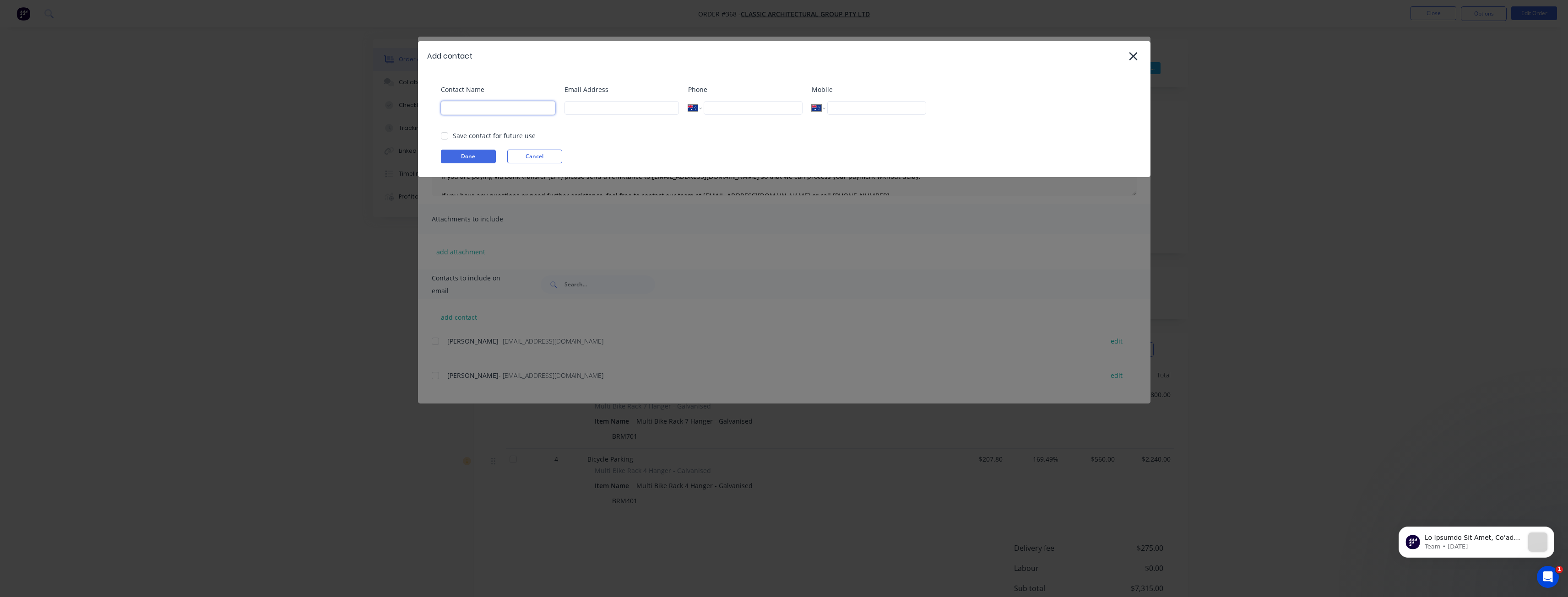
click at [471, 107] on input at bounding box center [498, 108] width 114 height 14
type input "[PERSON_NAME]"
click at [610, 110] on input at bounding box center [621, 108] width 114 height 14
type input "budd@supamaxx.com.au"
type input "0474 196 301"
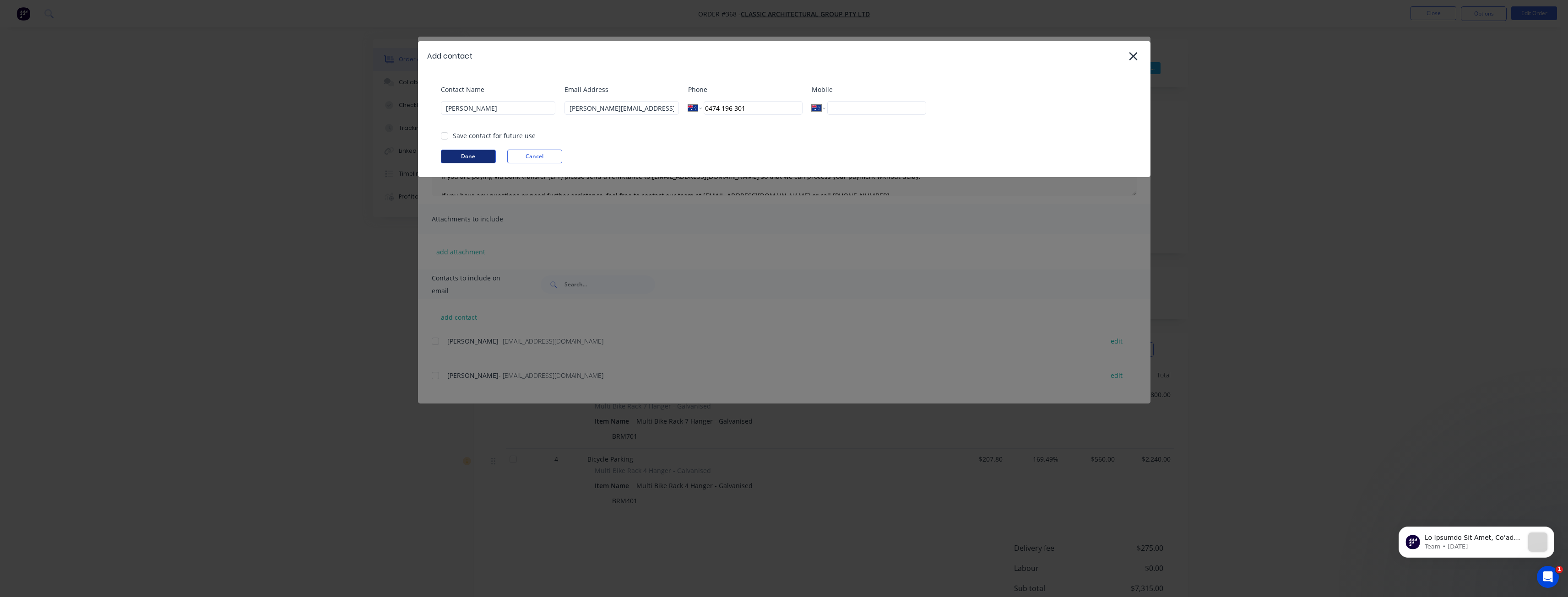
click at [461, 153] on button "Done" at bounding box center [468, 156] width 55 height 14
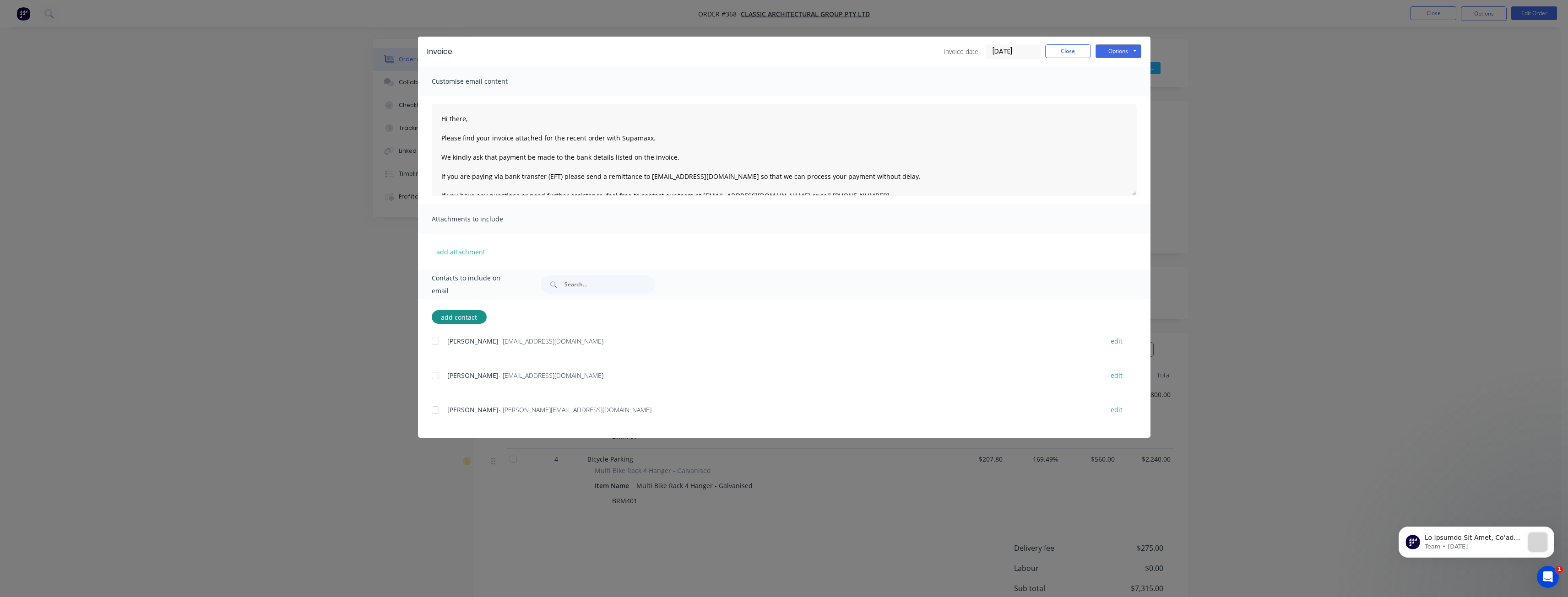
drag, startPoint x: 435, startPoint y: 409, endPoint x: 441, endPoint y: 402, distance: 9.2
click at [435, 409] on div at bounding box center [435, 409] width 18 height 18
click at [1109, 51] on button "Options" at bounding box center [1118, 51] width 46 height 14
click at [1119, 95] on button "Email" at bounding box center [1125, 98] width 59 height 15
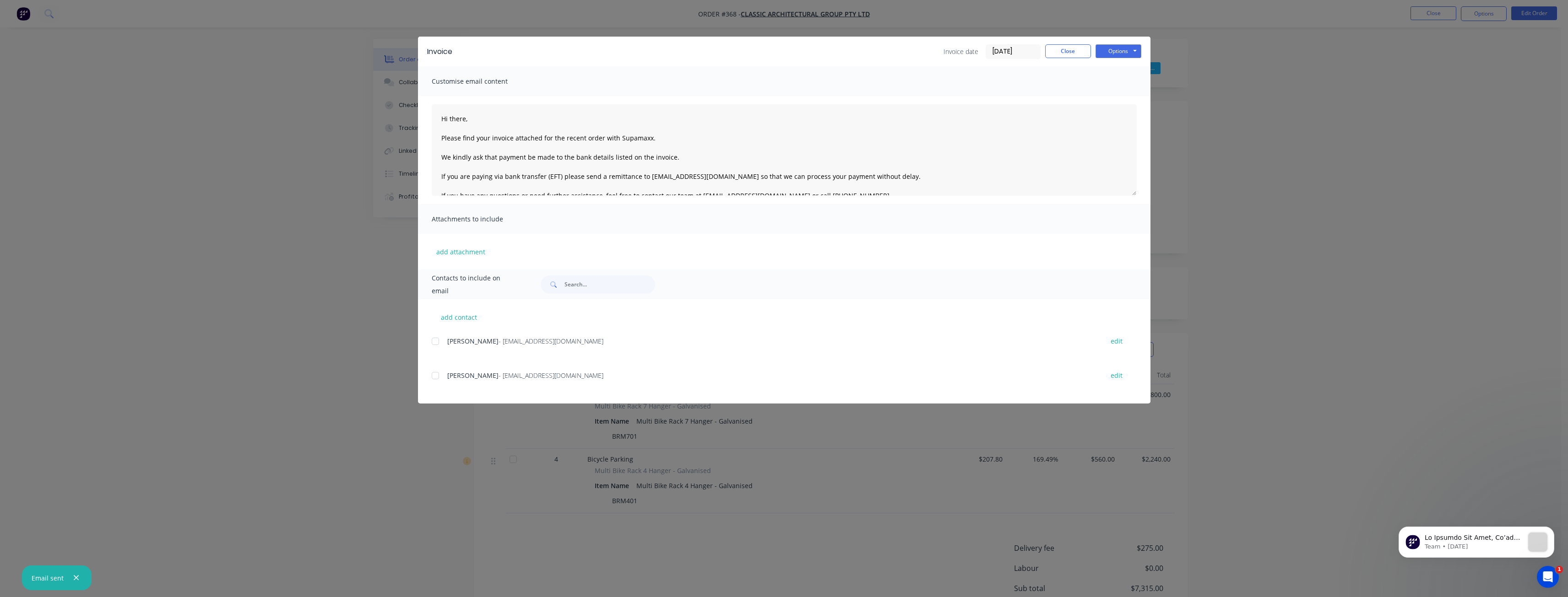
click at [436, 340] on div at bounding box center [435, 341] width 18 height 18
click at [435, 374] on div at bounding box center [435, 375] width 18 height 18
click at [1114, 51] on button "Options" at bounding box center [1118, 51] width 46 height 14
click at [1124, 95] on button "Email" at bounding box center [1125, 98] width 59 height 15
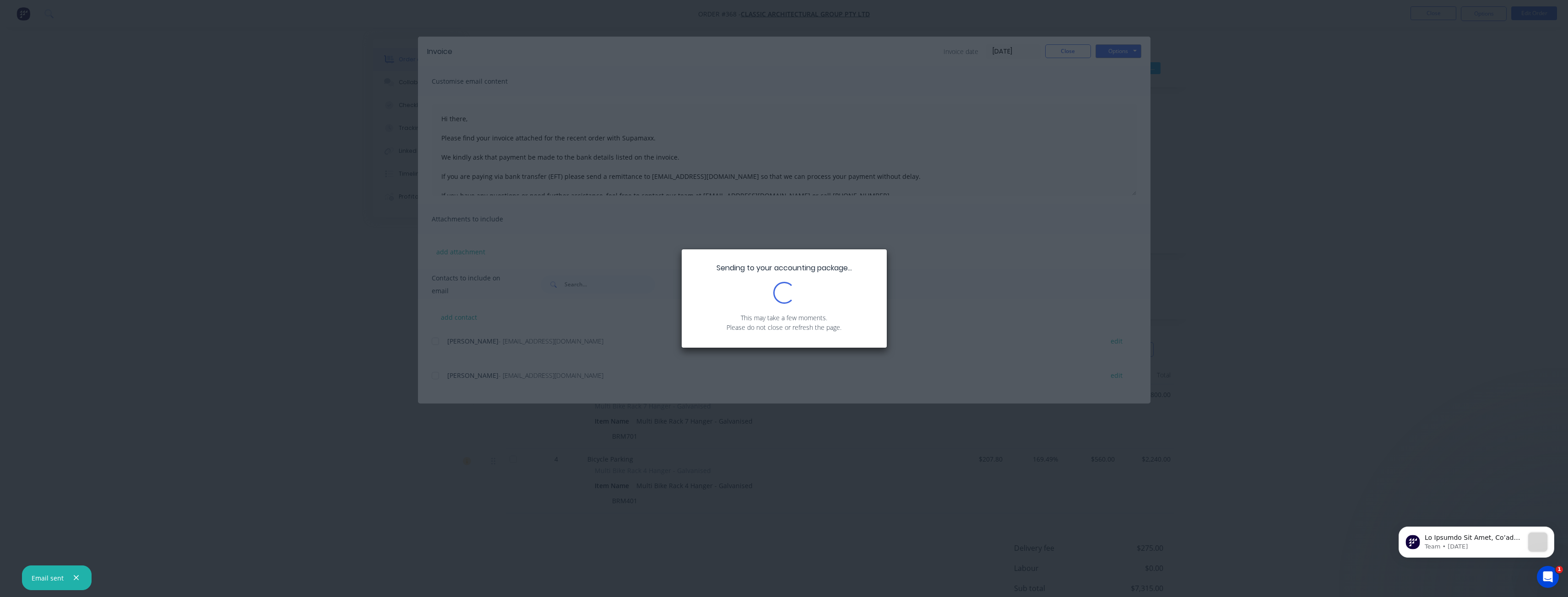
click at [73, 573] on icon "button" at bounding box center [76, 577] width 6 height 8
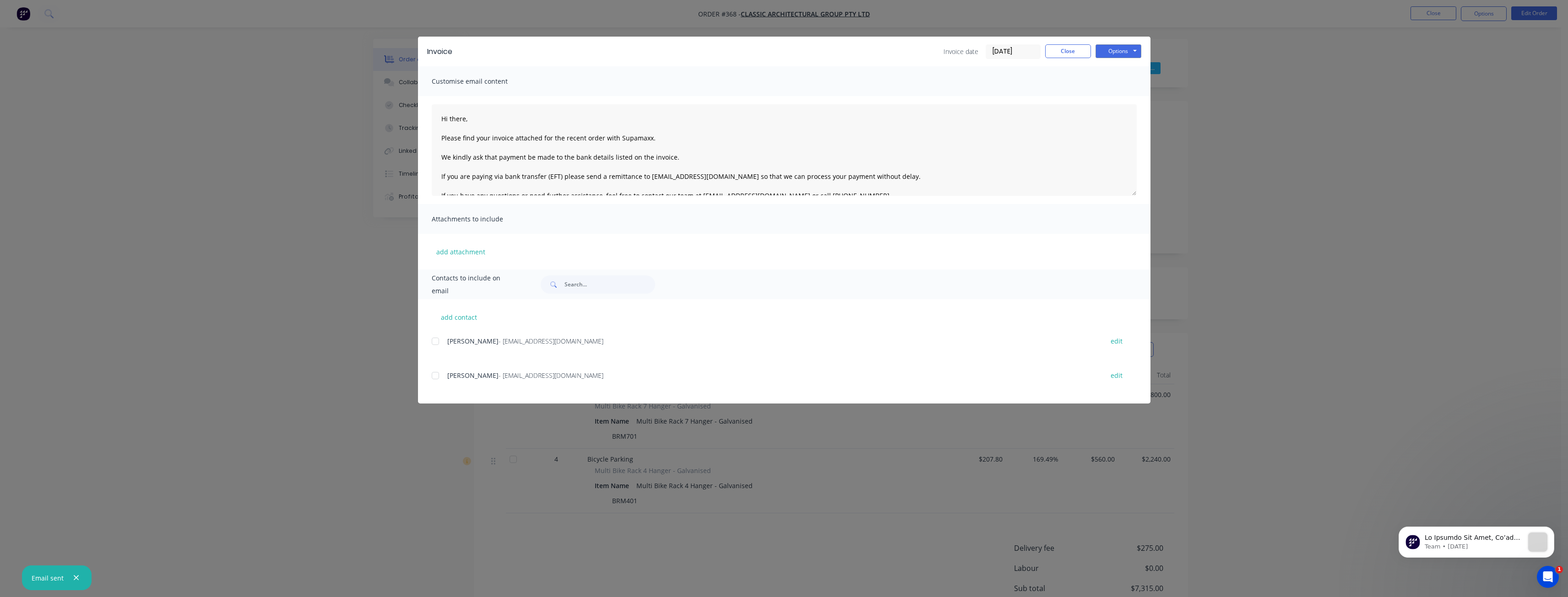
drag, startPoint x: 75, startPoint y: 576, endPoint x: 74, endPoint y: 570, distance: 6.1
click at [76, 576] on icon "button" at bounding box center [76, 577] width 6 height 8
click at [1064, 54] on button "Close" at bounding box center [1068, 51] width 46 height 14
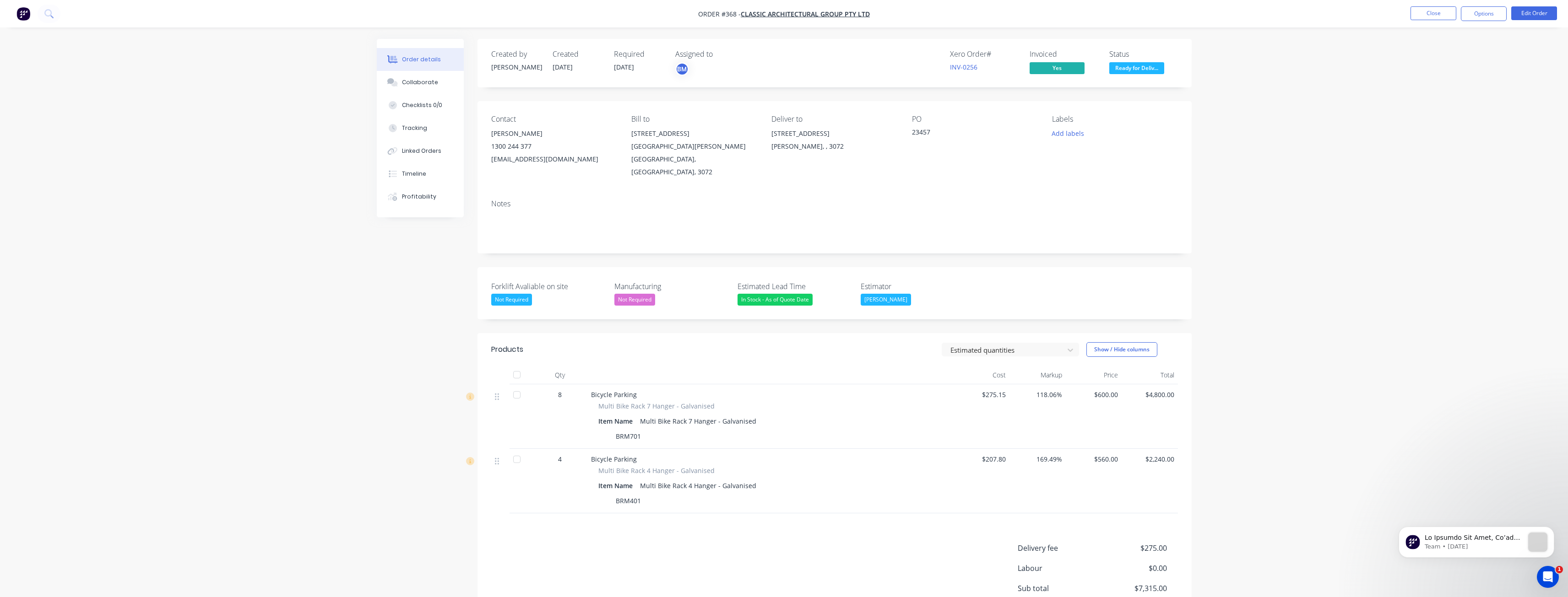
click at [240, 175] on div "Order details Collaborate Checklists 0/0 Tracking Linked Orders Timeline Profit…" at bounding box center [784, 348] width 1568 height 696
click at [1130, 67] on span "Ready for Deliv..." at bounding box center [1137, 68] width 55 height 11
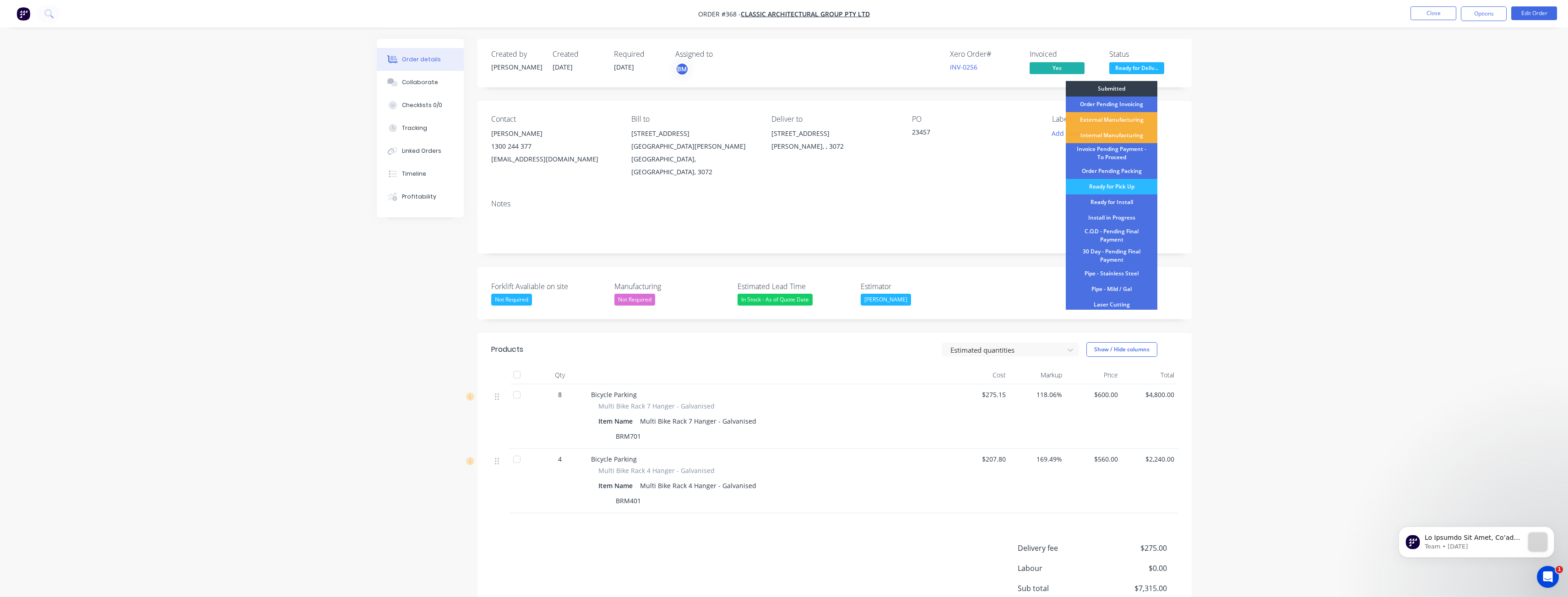
click at [1251, 170] on div "Order details Collaborate Checklists 0/0 Tracking Linked Orders Timeline Profit…" at bounding box center [784, 348] width 1568 height 696
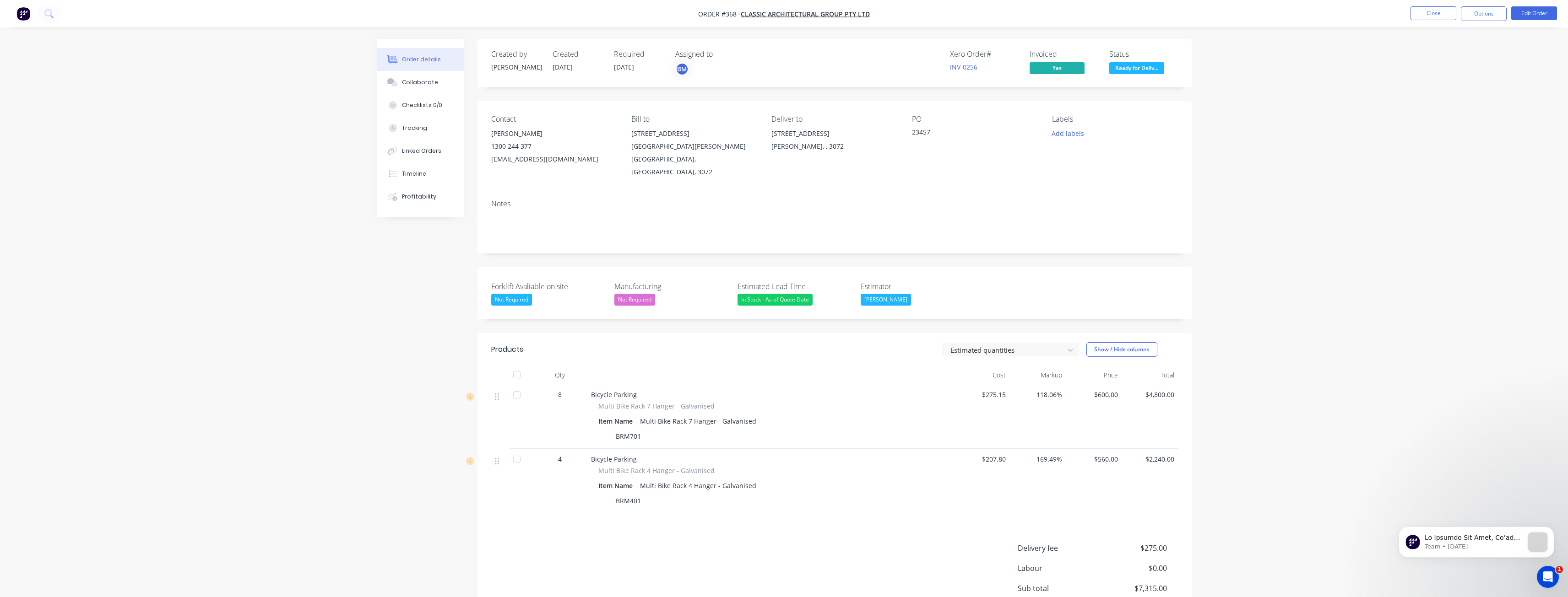
click at [267, 262] on div "Order details Collaborate Checklists 0/0 Tracking Linked Orders Timeline Profit…" at bounding box center [784, 348] width 1568 height 696
click at [263, 223] on div "Order details Collaborate Checklists 0/0 Tracking Linked Orders Timeline Profit…" at bounding box center [784, 348] width 1568 height 696
click at [22, 10] on img "button" at bounding box center [24, 14] width 14 height 14
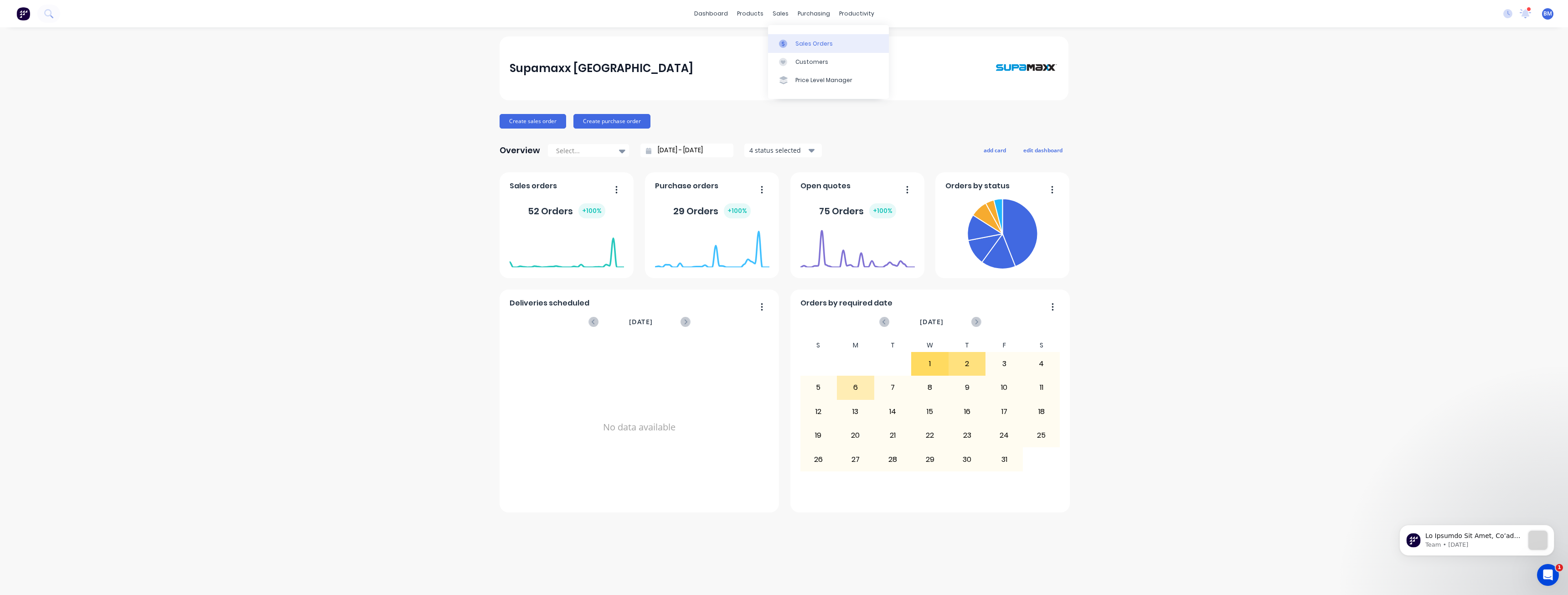
click at [806, 42] on div "Sales Orders" at bounding box center [814, 44] width 37 height 8
